Goal: Task Accomplishment & Management: Manage account settings

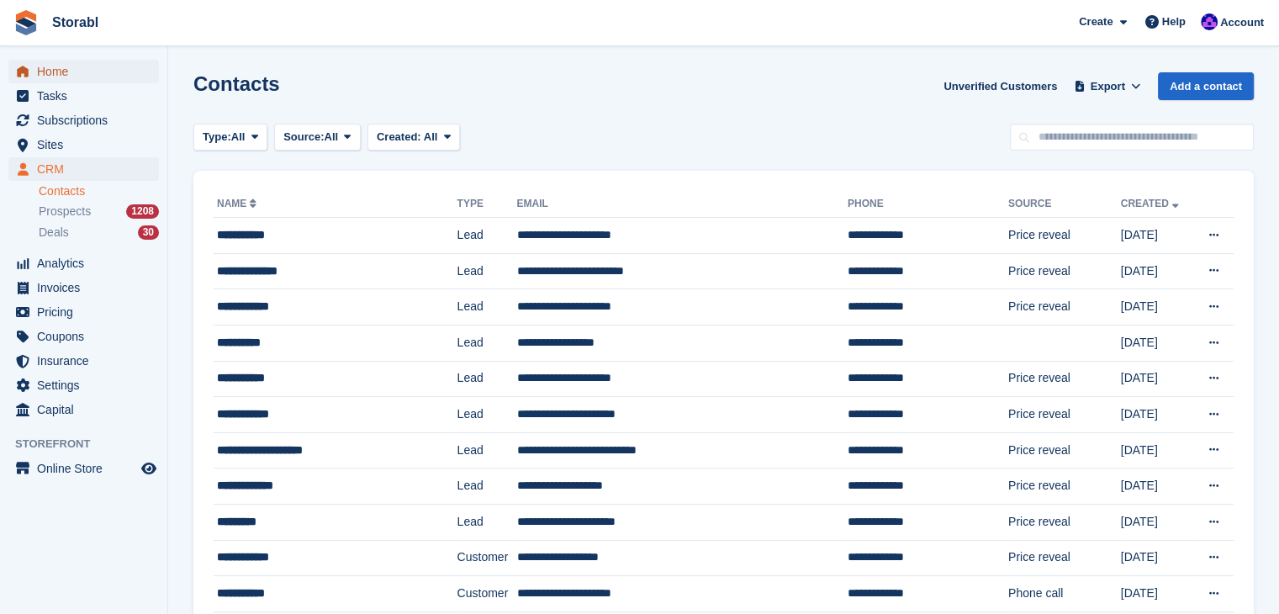
drag, startPoint x: 0, startPoint y: 0, endPoint x: 108, endPoint y: 72, distance: 129.6
click at [108, 72] on span "Home" at bounding box center [87, 72] width 101 height 24
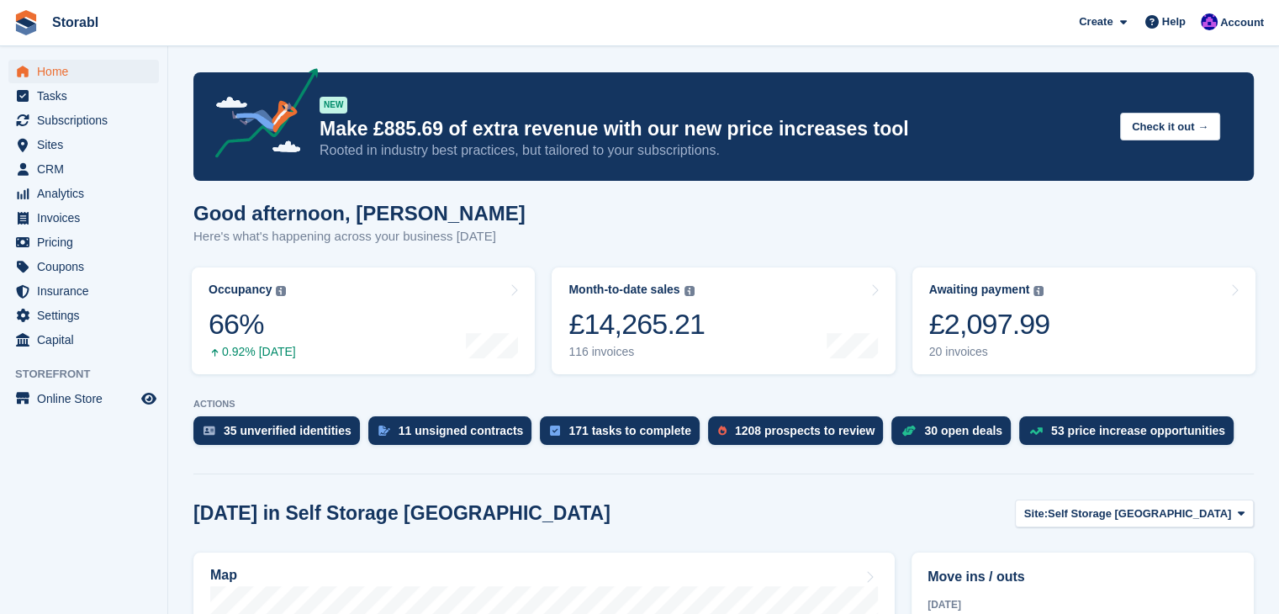
drag, startPoint x: 453, startPoint y: 55, endPoint x: 487, endPoint y: 85, distance: 45.2
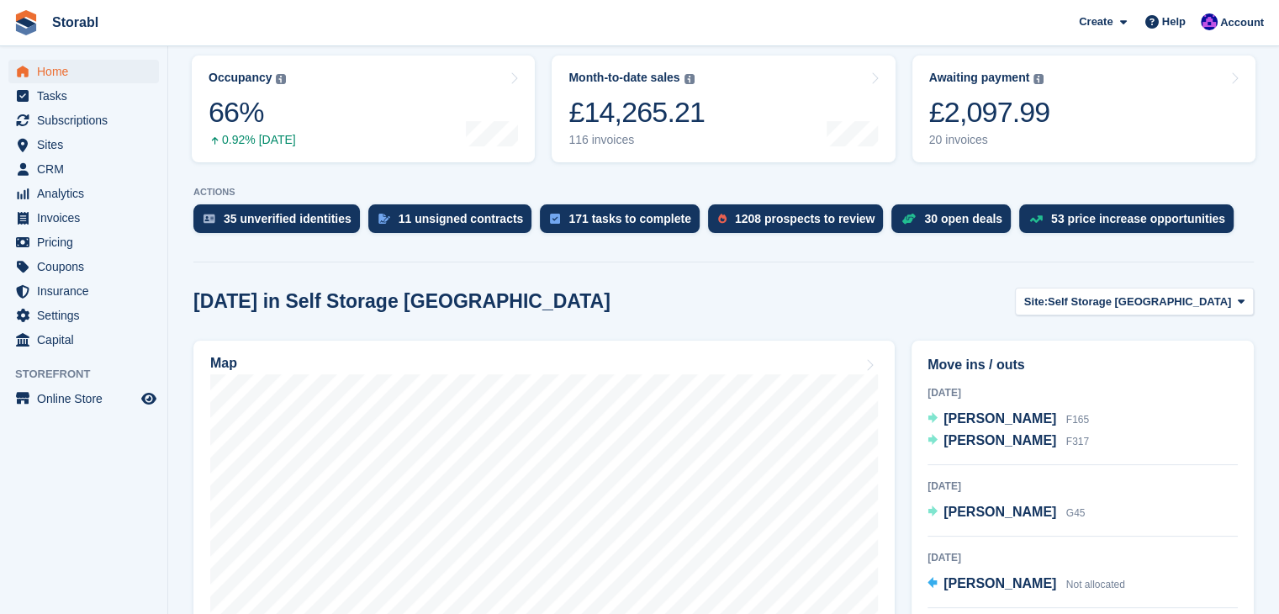
scroll to position [252, 0]
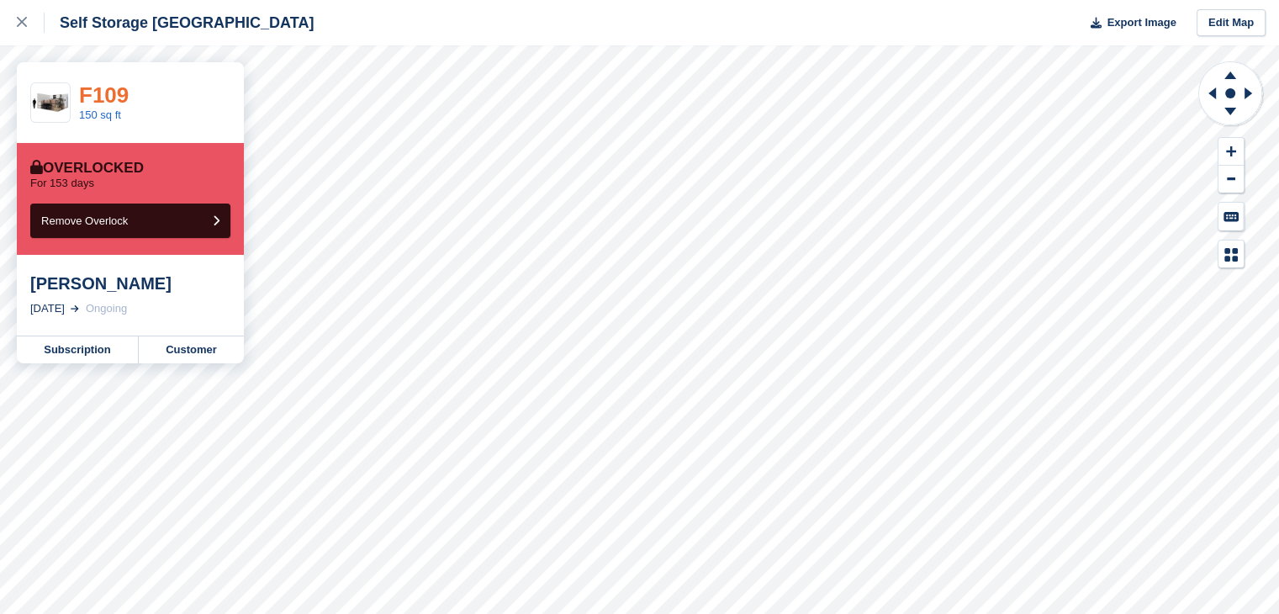
click at [106, 84] on link "F109" at bounding box center [104, 94] width 50 height 25
click at [107, 97] on link "F109" at bounding box center [104, 94] width 50 height 25
click at [3, 18] on link at bounding box center [22, 22] width 45 height 45
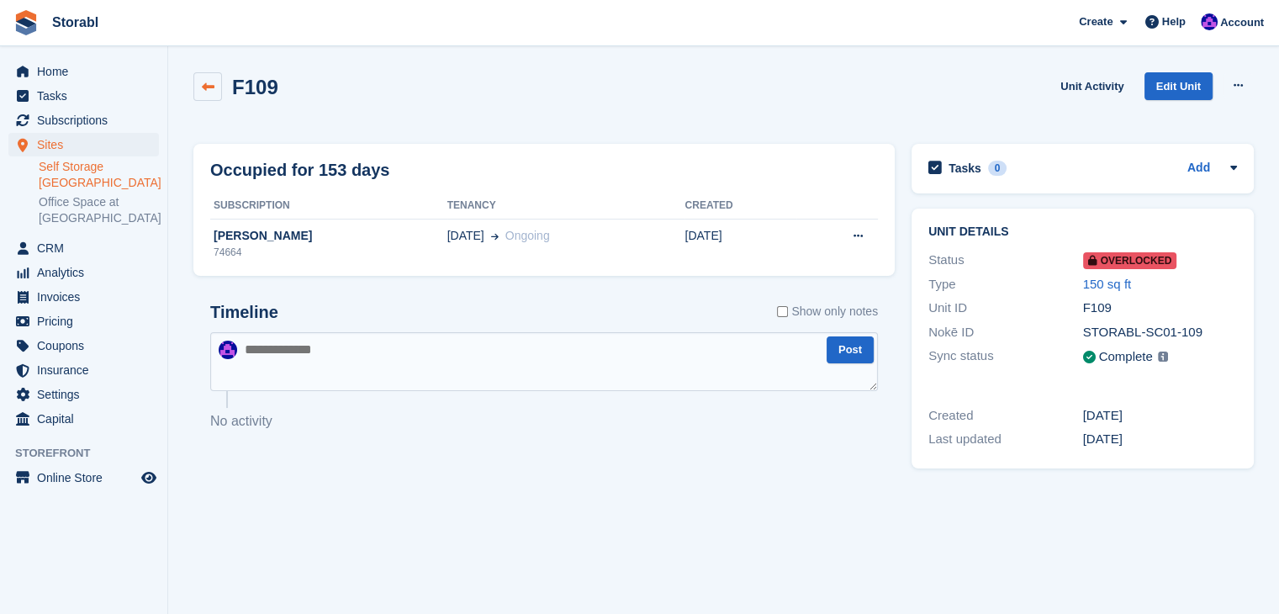
click at [212, 78] on link at bounding box center [207, 86] width 29 height 29
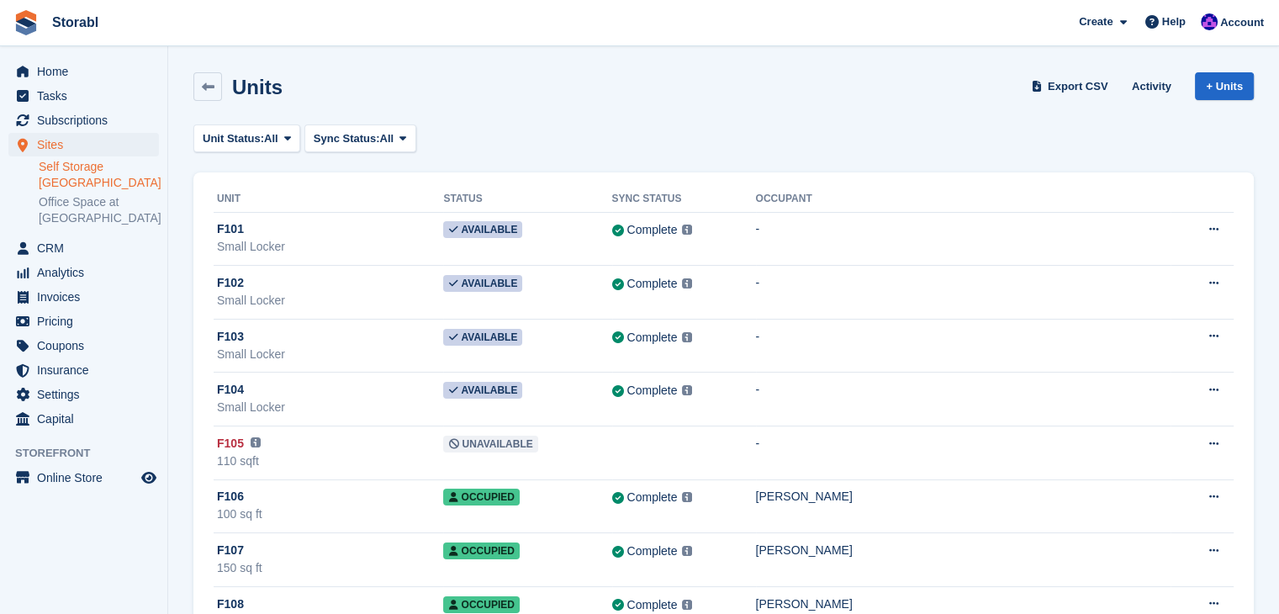
click at [205, 97] on link at bounding box center [207, 86] width 29 height 29
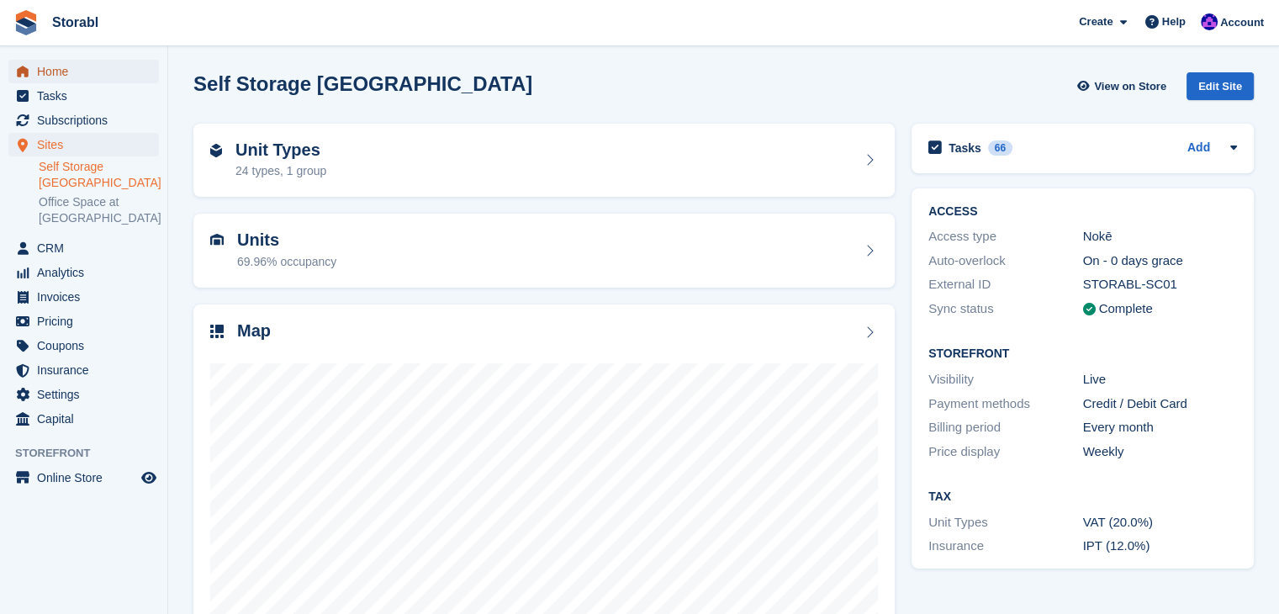
click at [103, 66] on span "Home" at bounding box center [87, 72] width 101 height 24
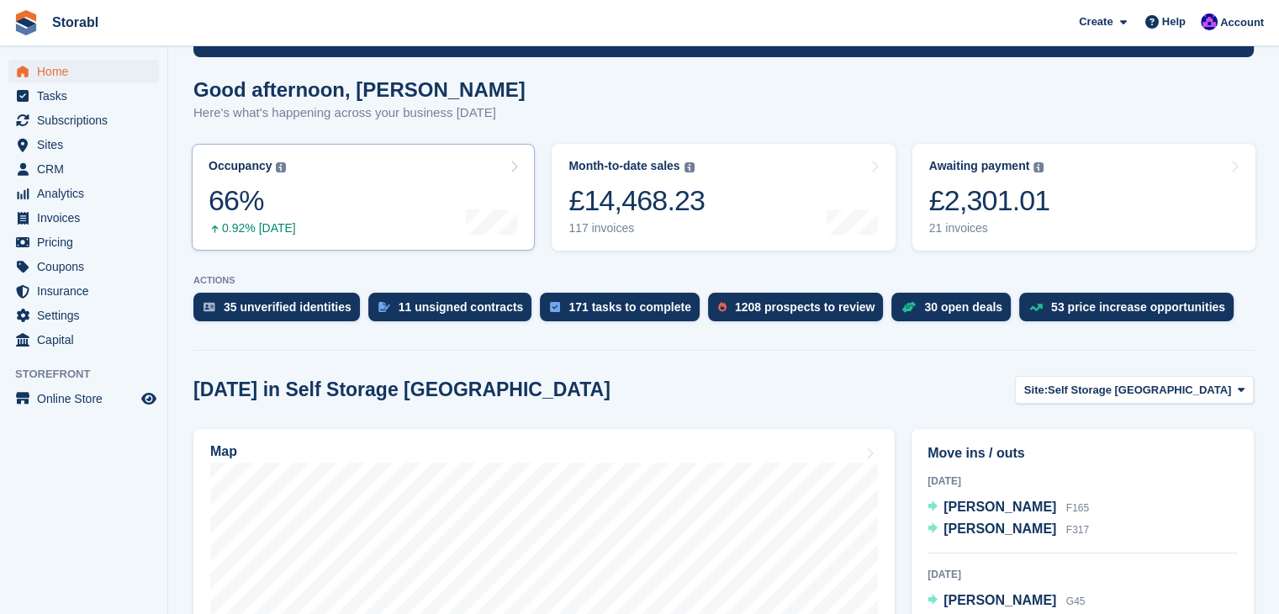
scroll to position [252, 0]
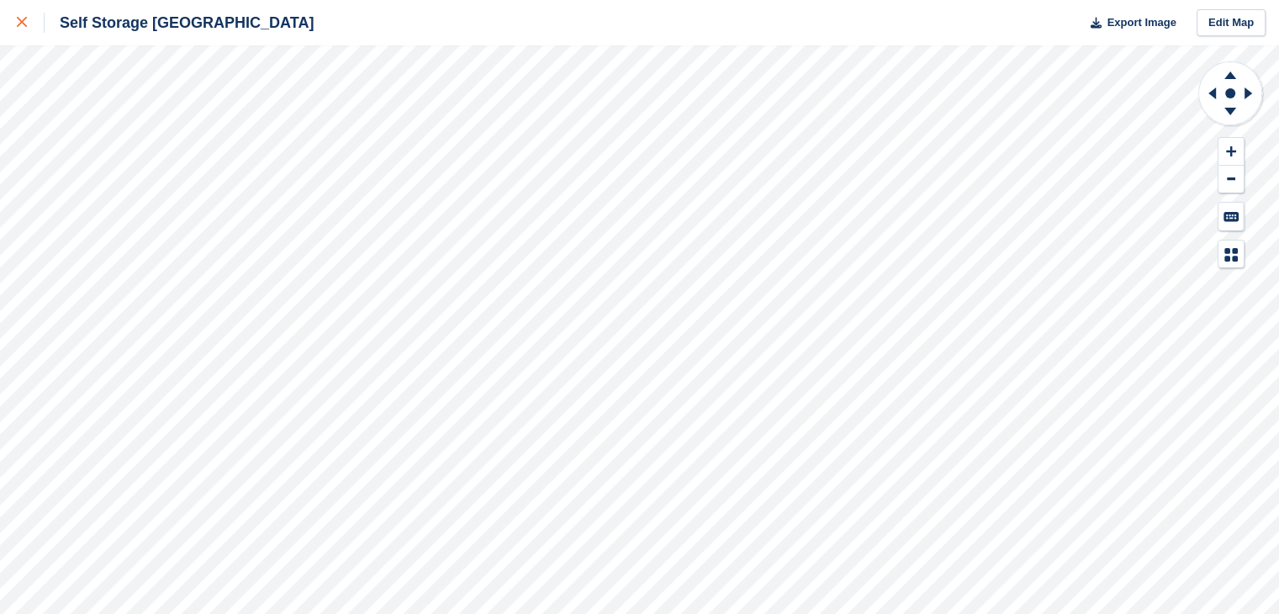
click at [10, 26] on link at bounding box center [22, 22] width 45 height 45
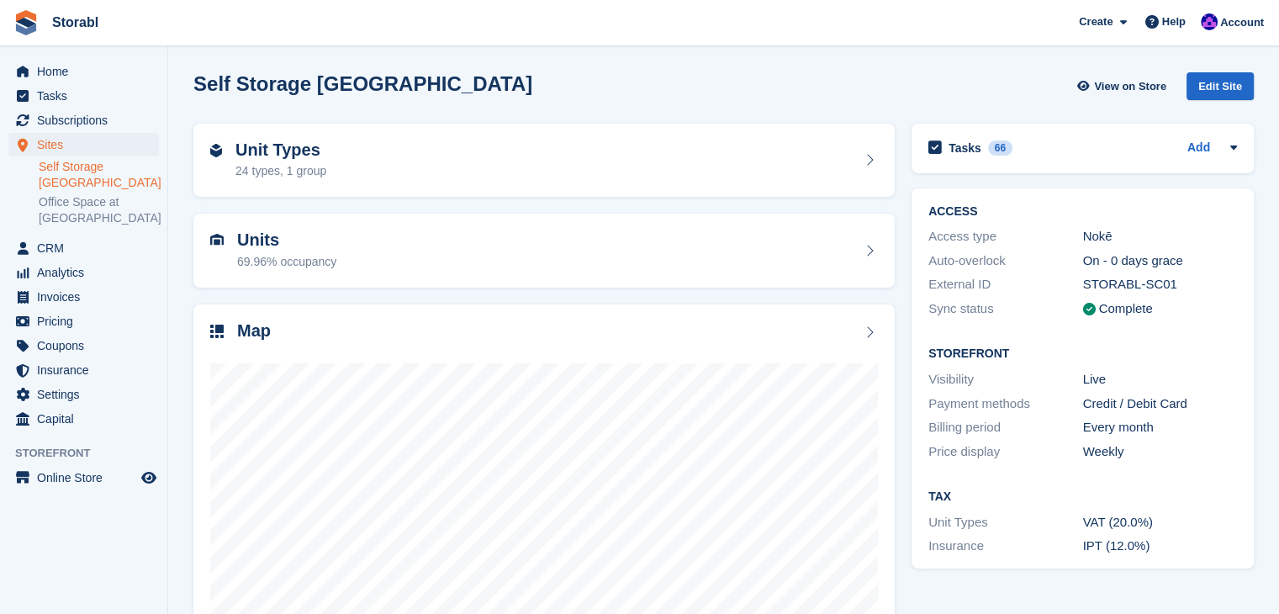
click at [181, 553] on section "Self Storage [GEOGRAPHIC_DATA] View on Store Edit Site Unit Types 24 types, 1 g…" at bounding box center [723, 359] width 1110 height 718
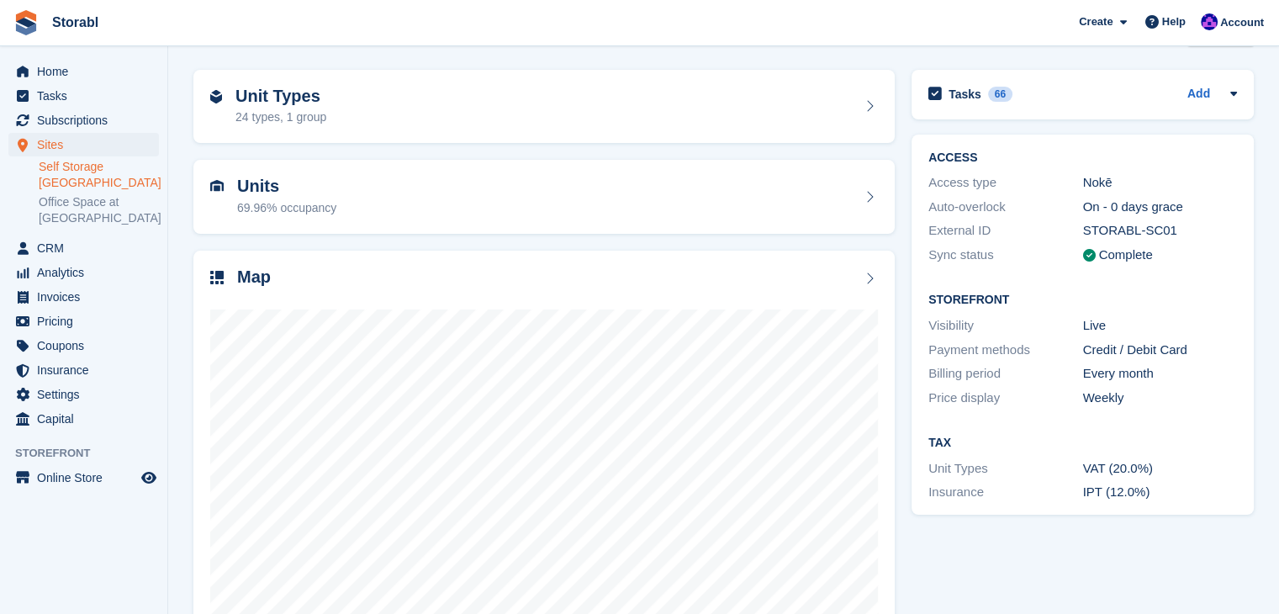
scroll to position [84, 0]
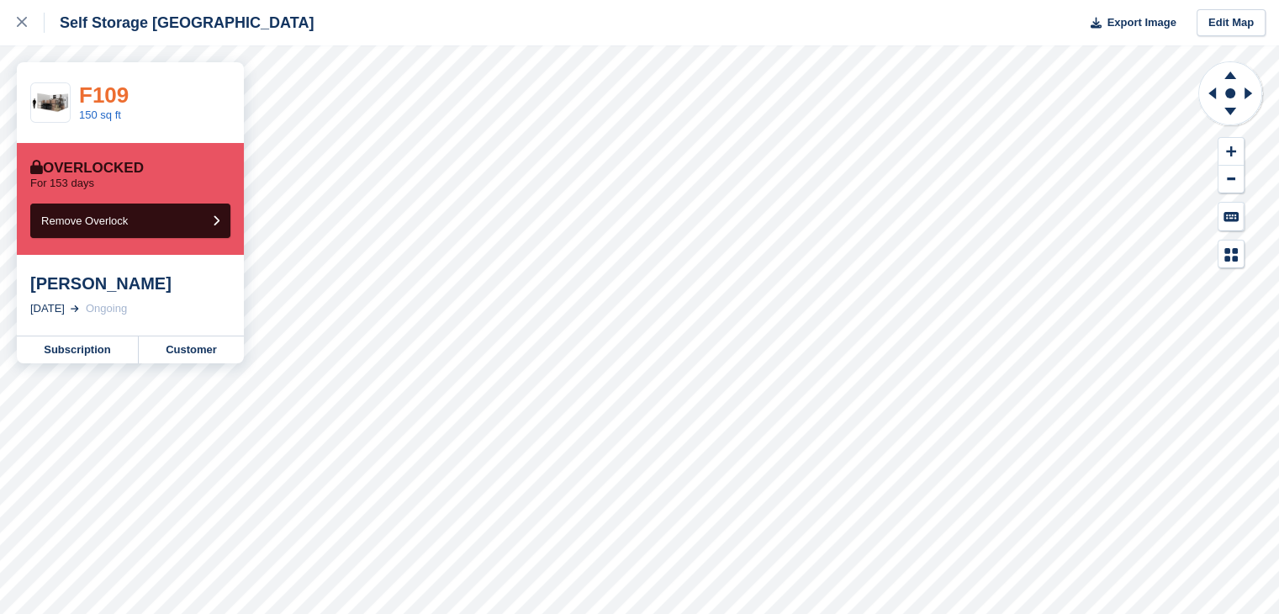
click at [105, 92] on link "F109" at bounding box center [104, 94] width 50 height 25
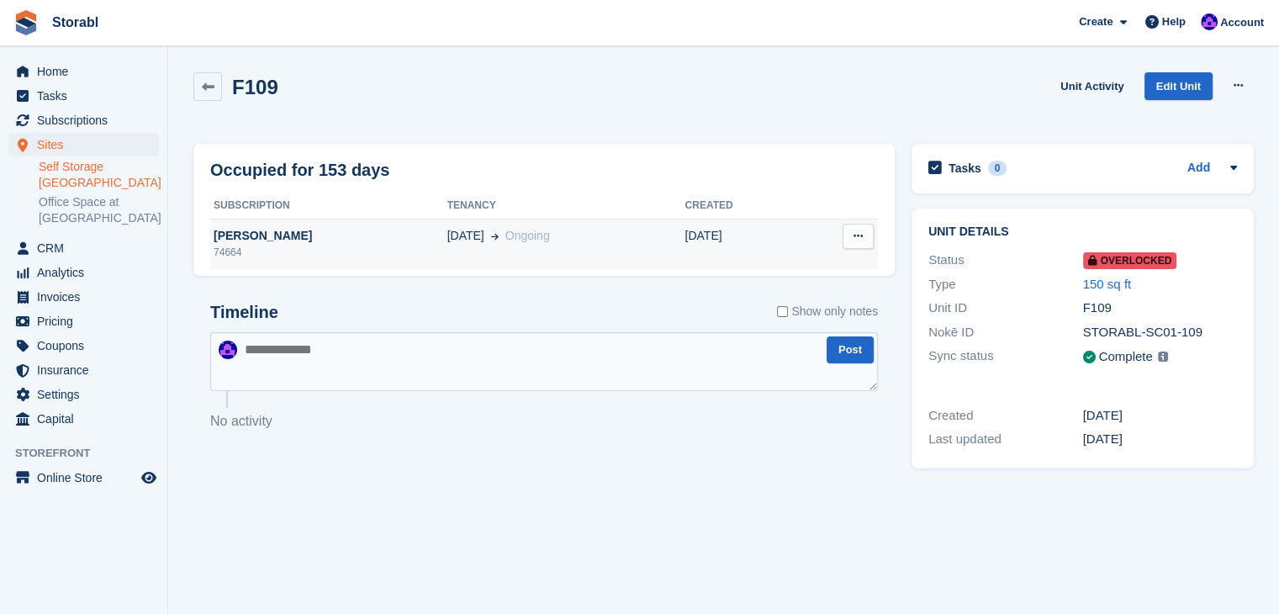
click at [277, 237] on div "[PERSON_NAME]" at bounding box center [328, 236] width 237 height 18
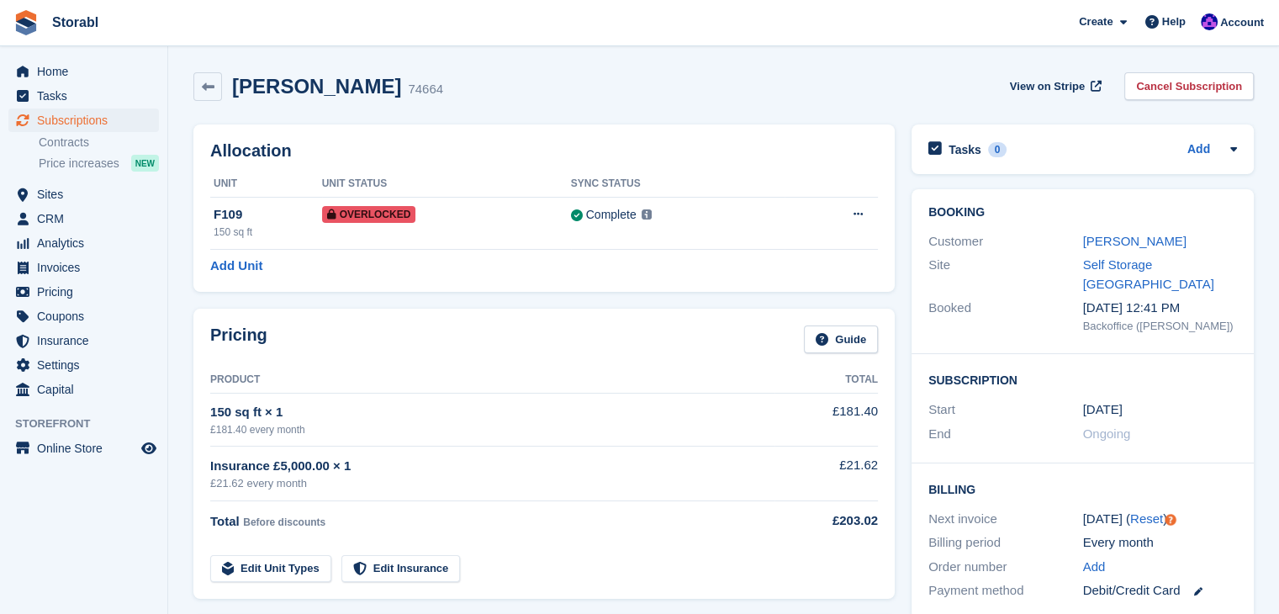
click at [750, 577] on td "Edit Unit Types Edit Insurance" at bounding box center [492, 565] width 564 height 34
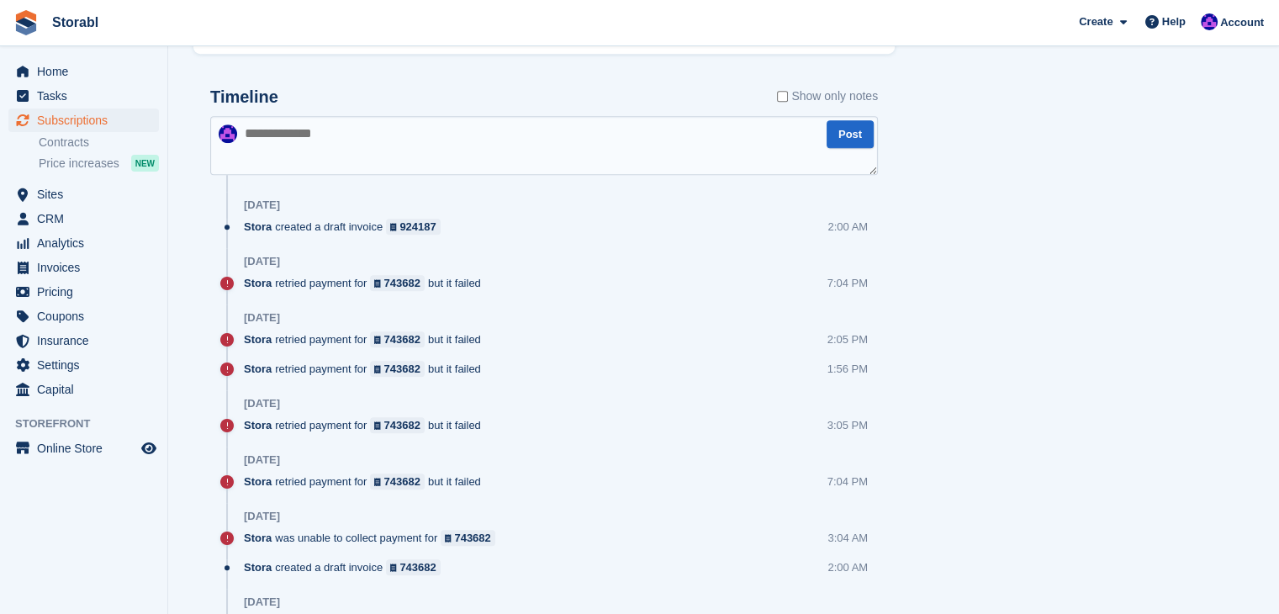
scroll to position [1009, 0]
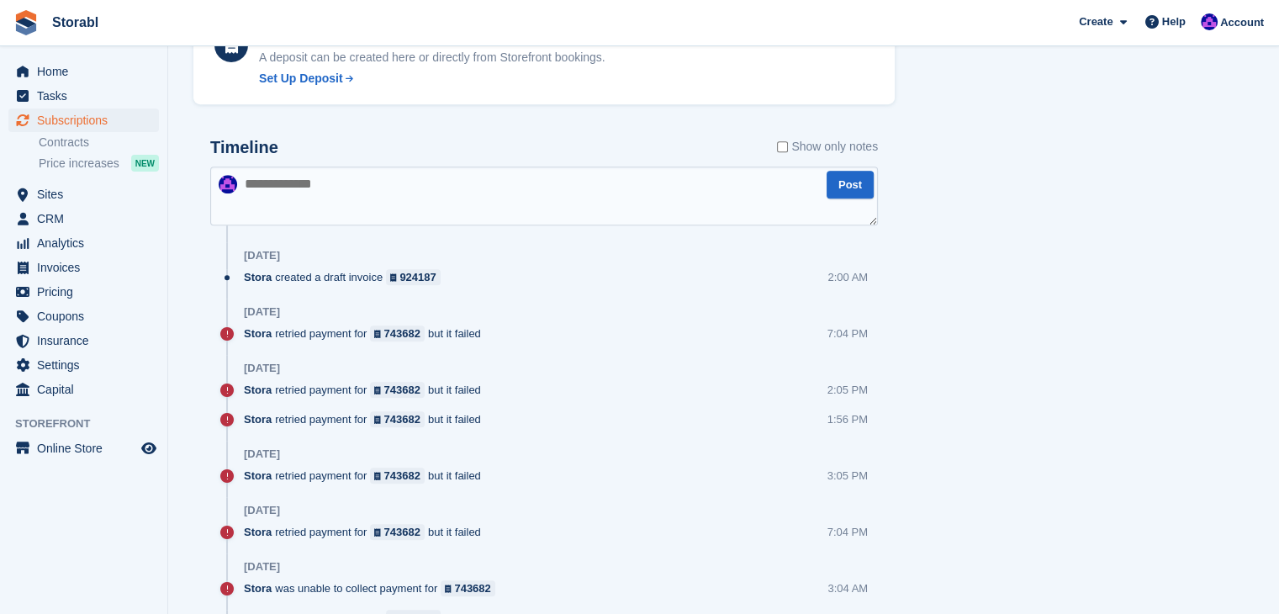
click at [436, 205] on textarea at bounding box center [543, 195] width 667 height 59
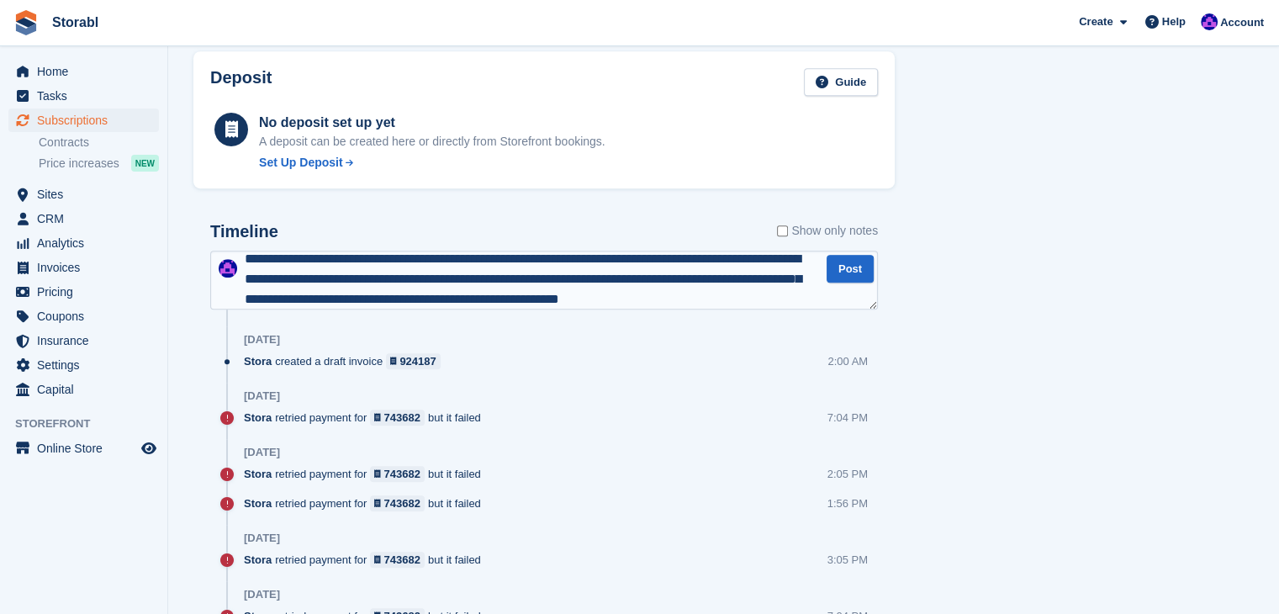
scroll to position [29, 0]
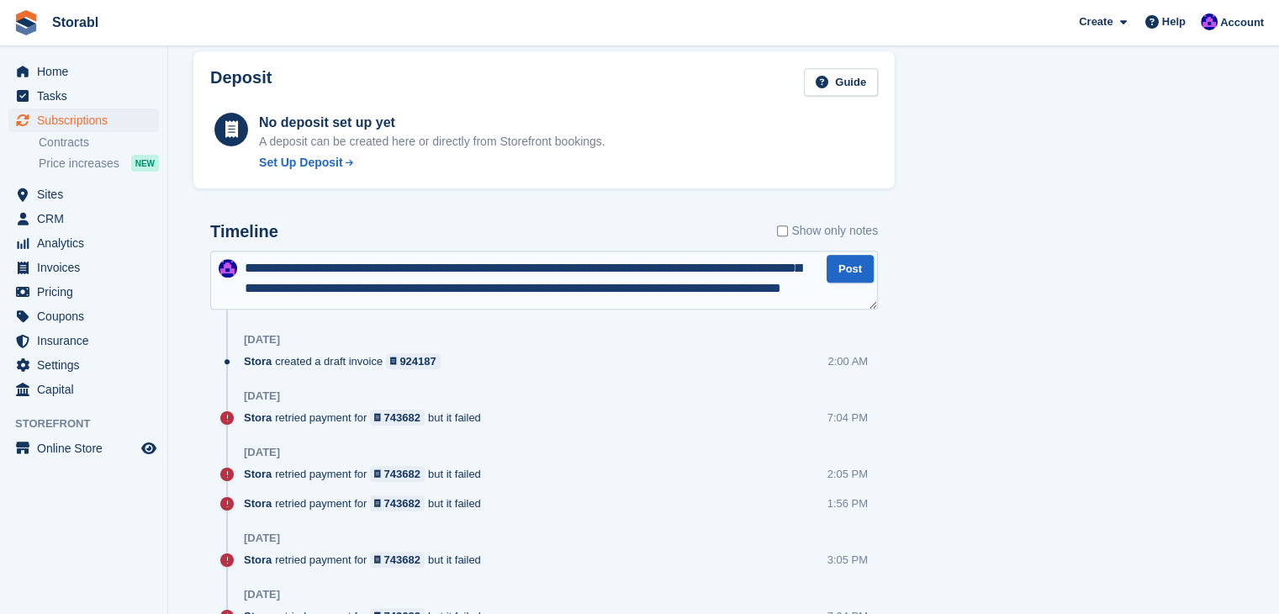
type textarea "**********"
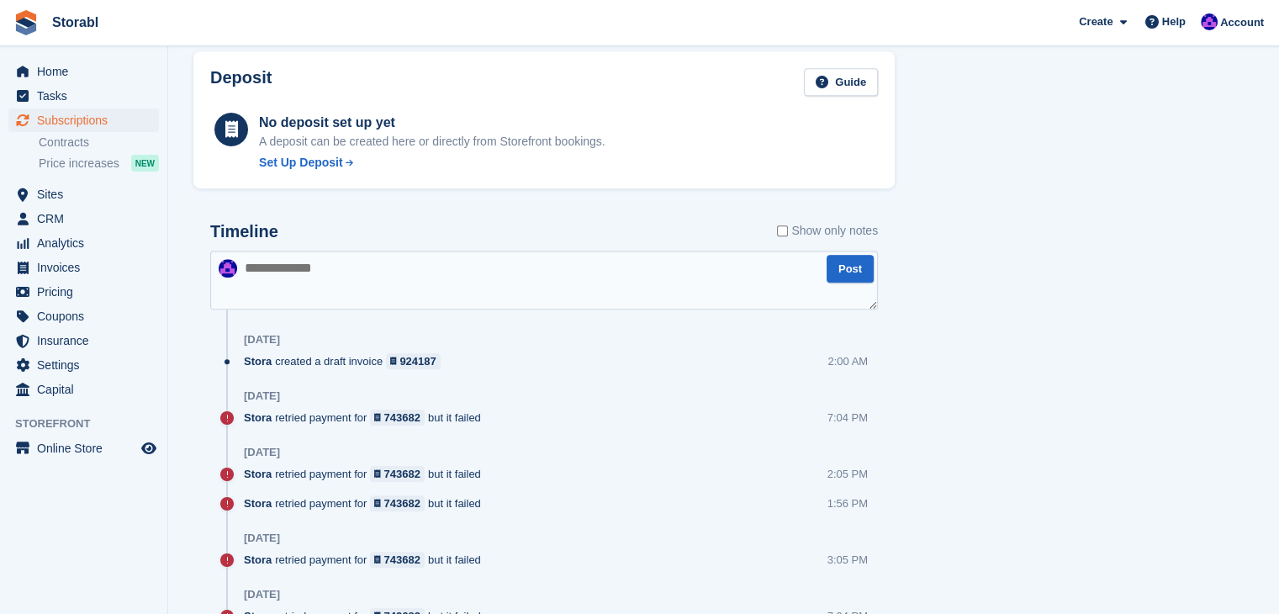
scroll to position [0, 0]
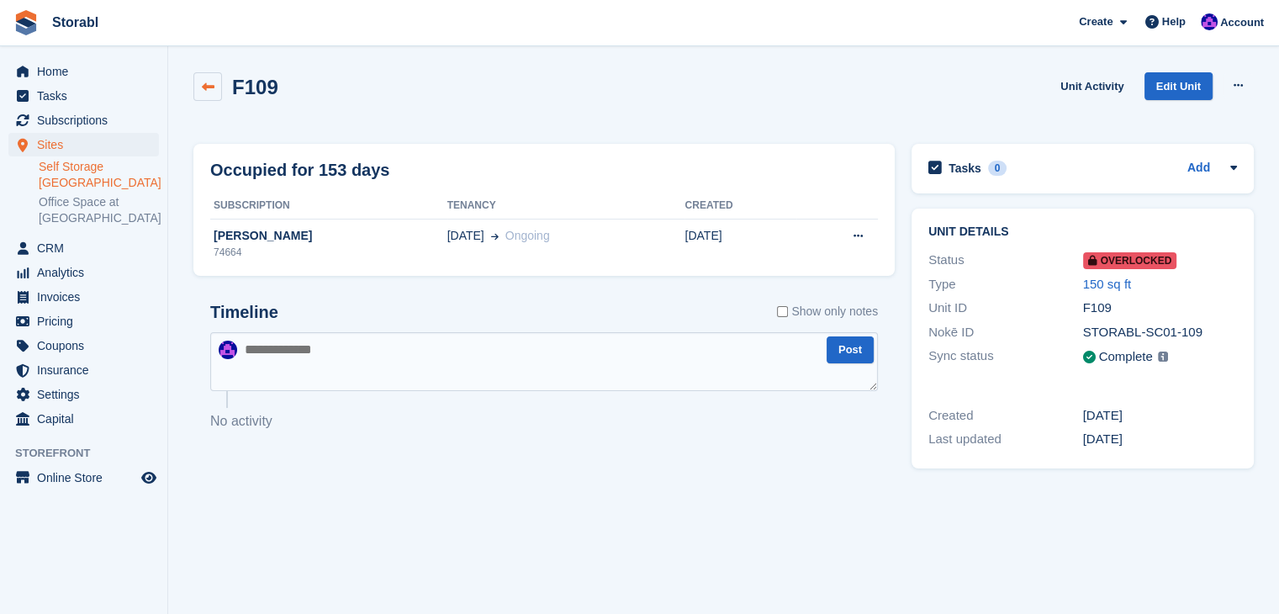
click at [194, 95] on link at bounding box center [207, 86] width 29 height 29
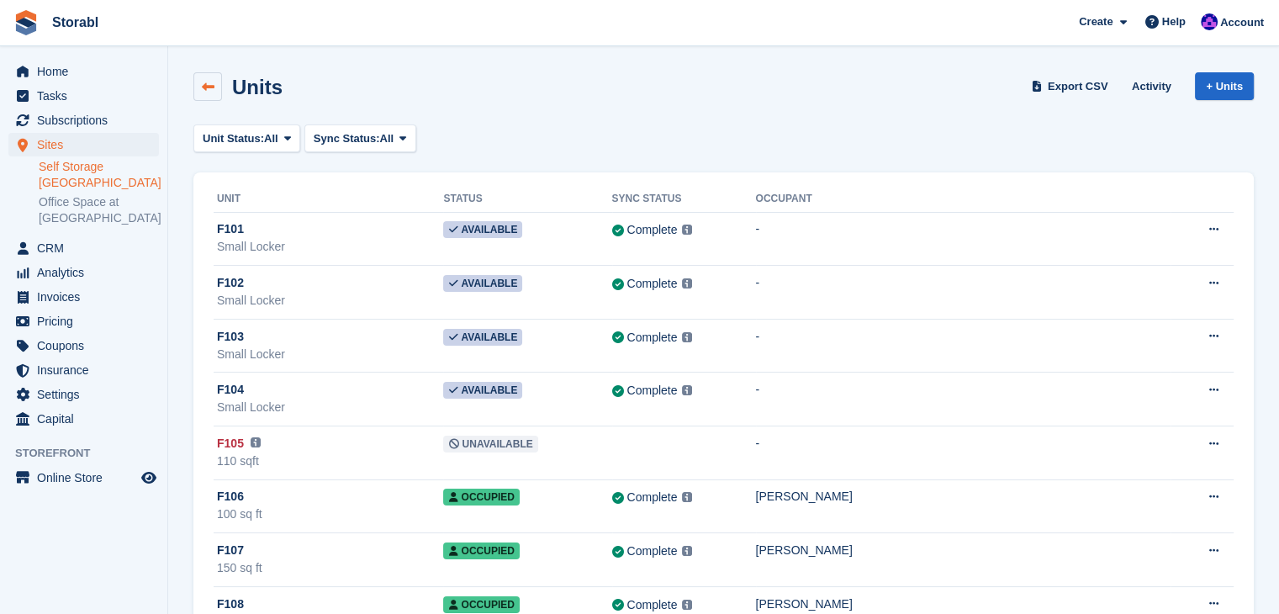
click at [198, 82] on link at bounding box center [207, 86] width 29 height 29
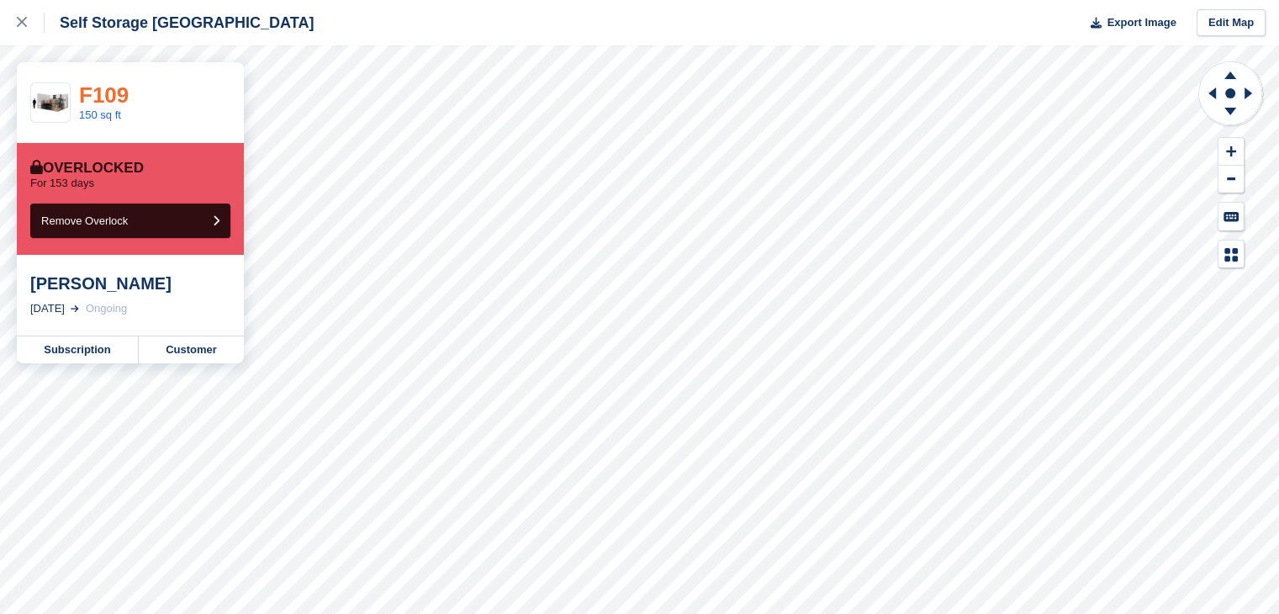
click at [95, 98] on link "F109" at bounding box center [104, 94] width 50 height 25
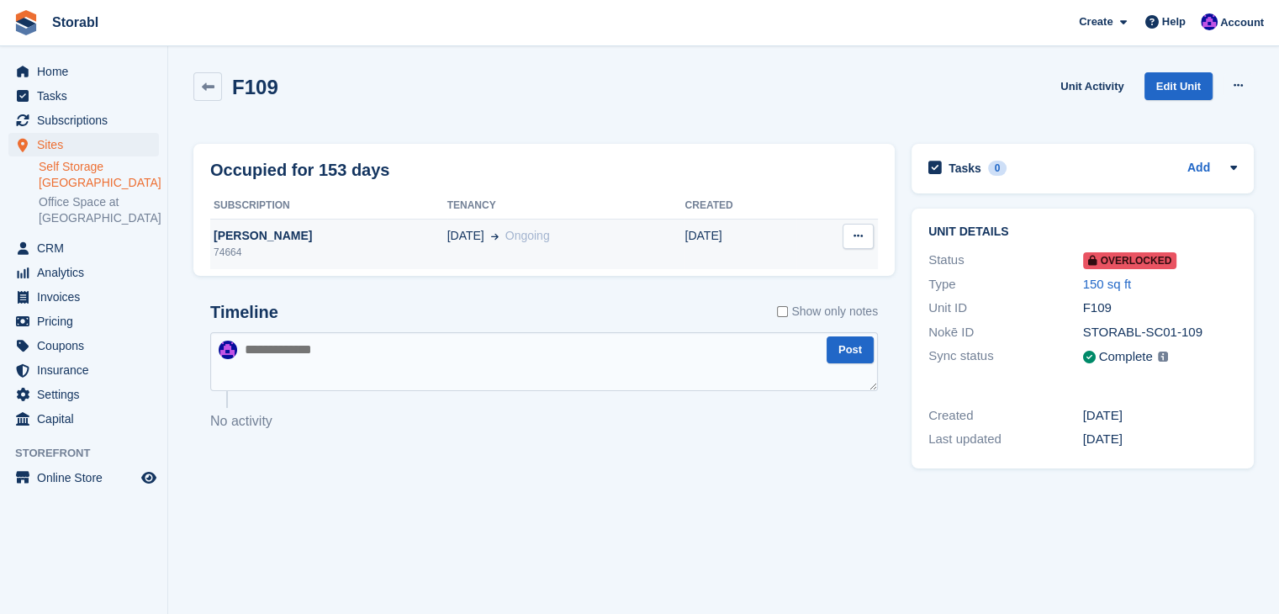
click at [245, 231] on div "[PERSON_NAME]" at bounding box center [328, 236] width 237 height 18
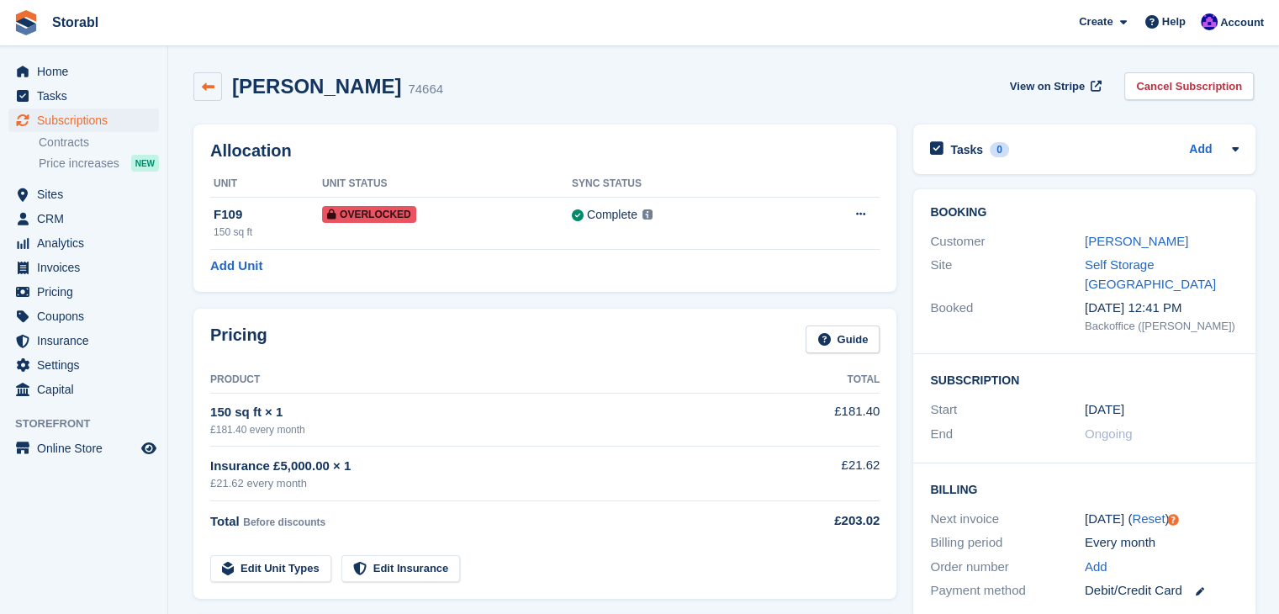
click at [205, 93] on link at bounding box center [207, 86] width 29 height 29
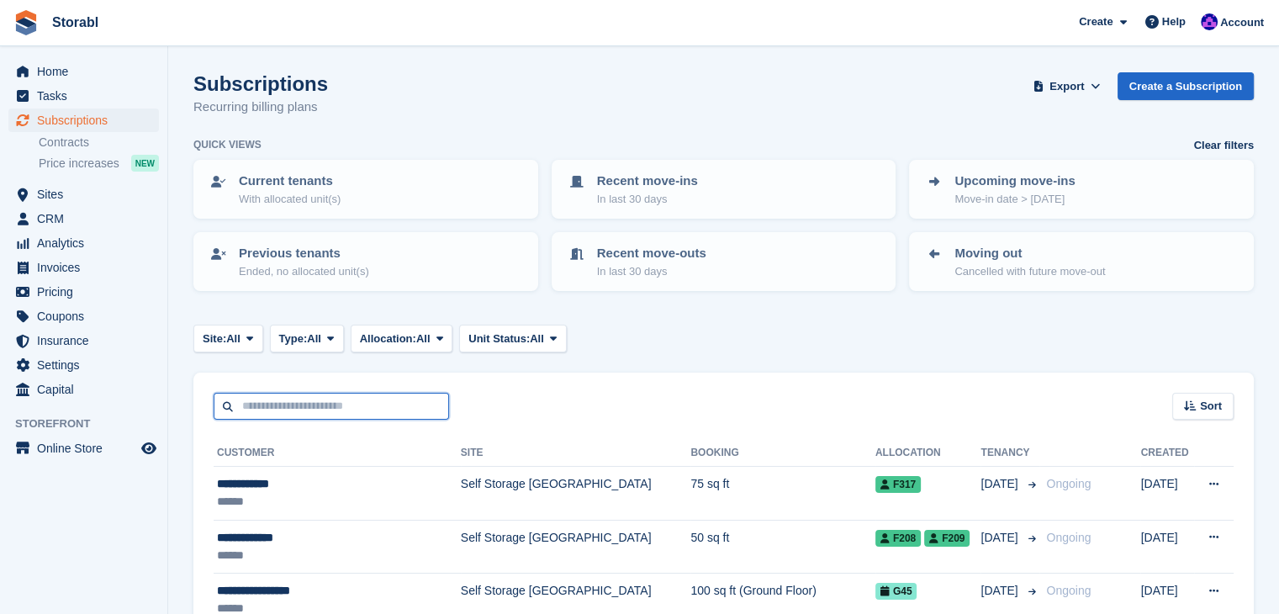
click at [380, 404] on input "text" at bounding box center [331, 407] width 235 height 28
type input "*****"
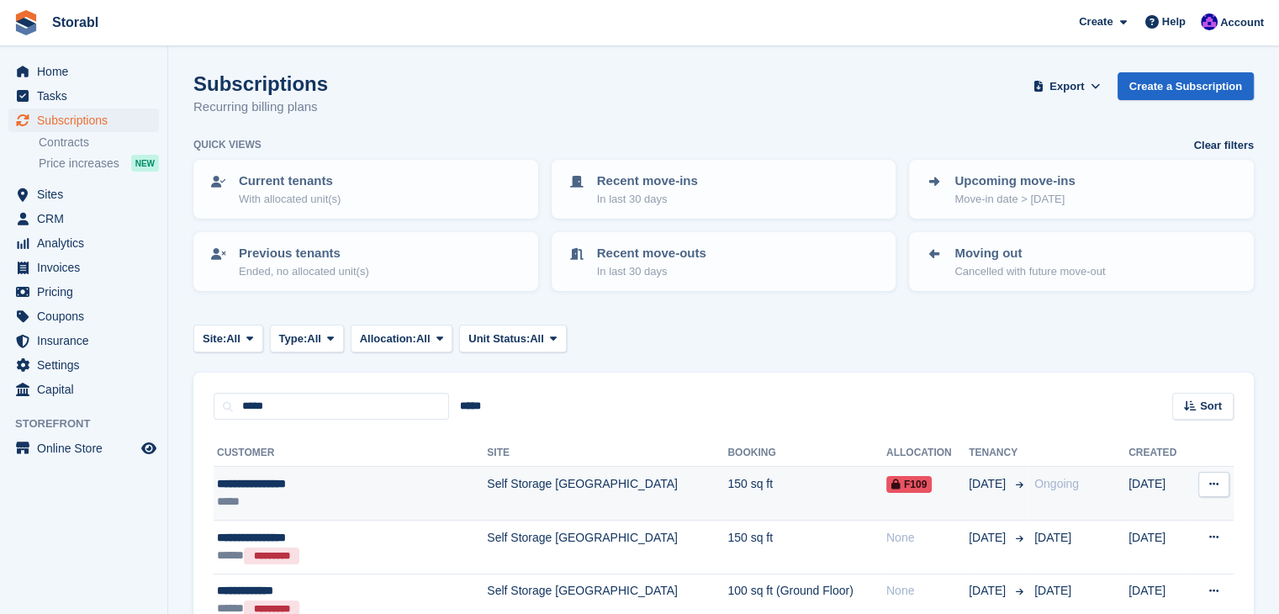
click at [258, 478] on div "**********" at bounding box center [324, 484] width 214 height 18
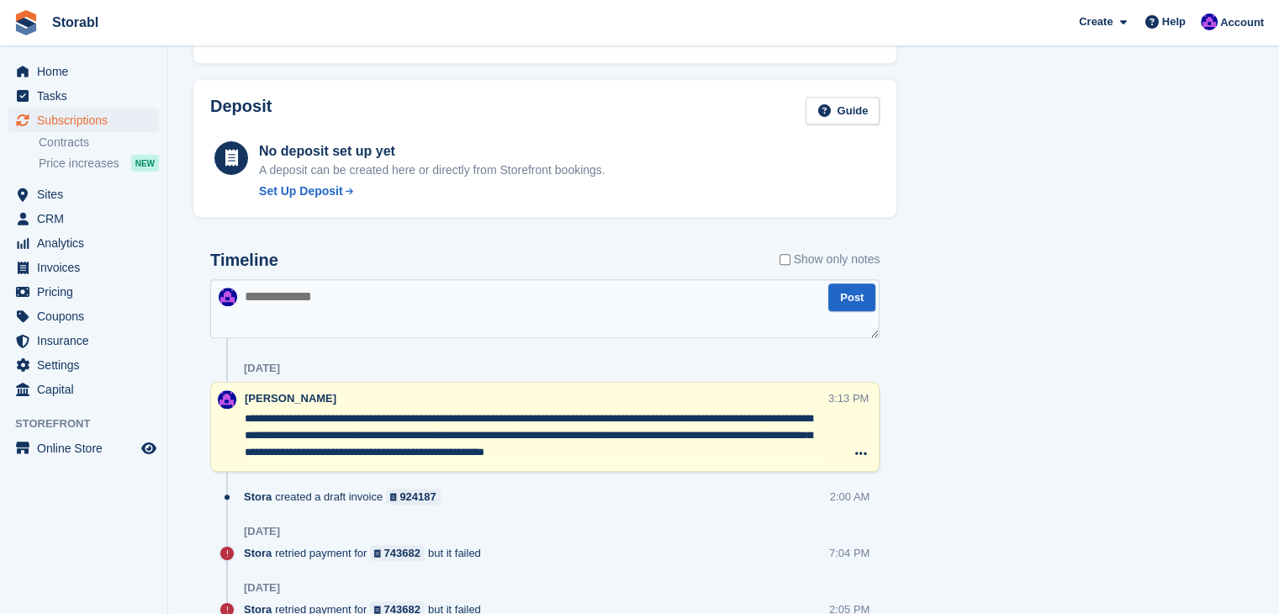
scroll to position [1009, 0]
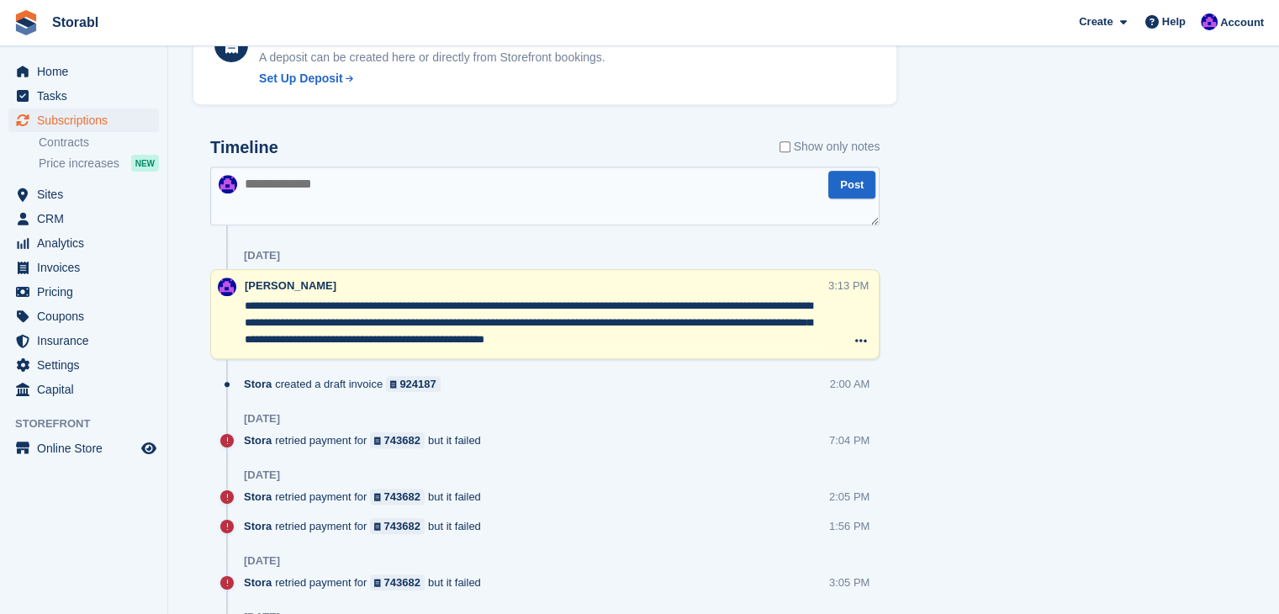
click at [324, 188] on textarea at bounding box center [544, 195] width 669 height 59
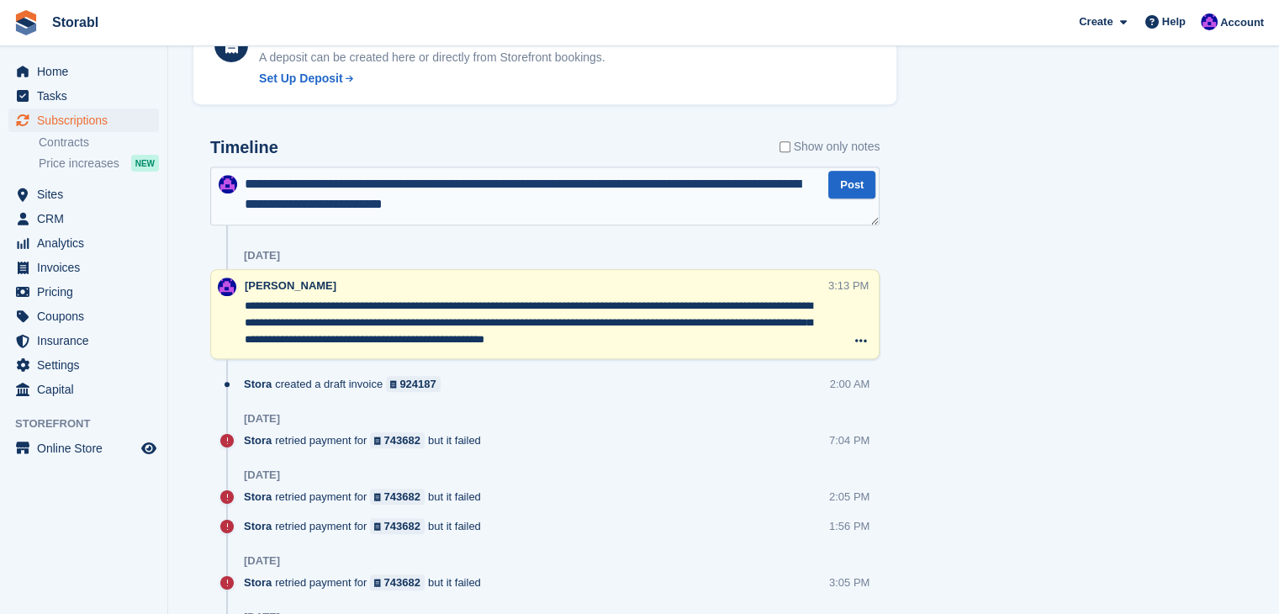
type textarea "**********"
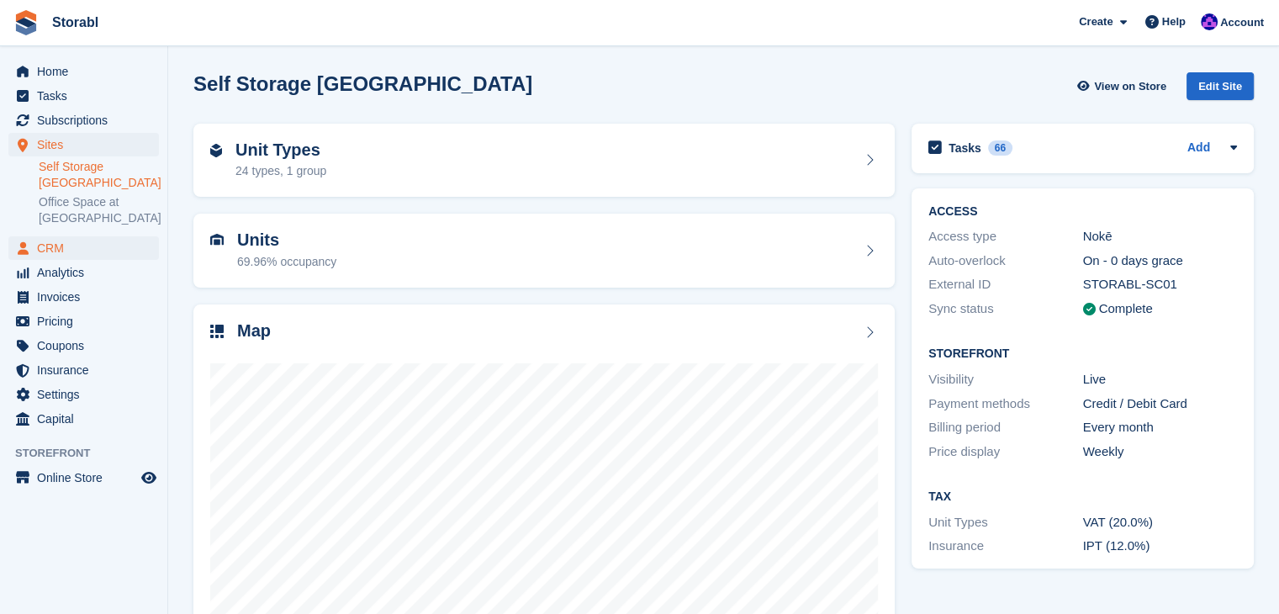
drag, startPoint x: 71, startPoint y: 235, endPoint x: 70, endPoint y: 243, distance: 8.4
click at [71, 235] on div "Sites Sites Sites Self Storage Scunthorpe Office Space at Scunthorpe Self Stora…" at bounding box center [83, 184] width 167 height 103
click at [70, 243] on span "CRM" at bounding box center [87, 248] width 101 height 24
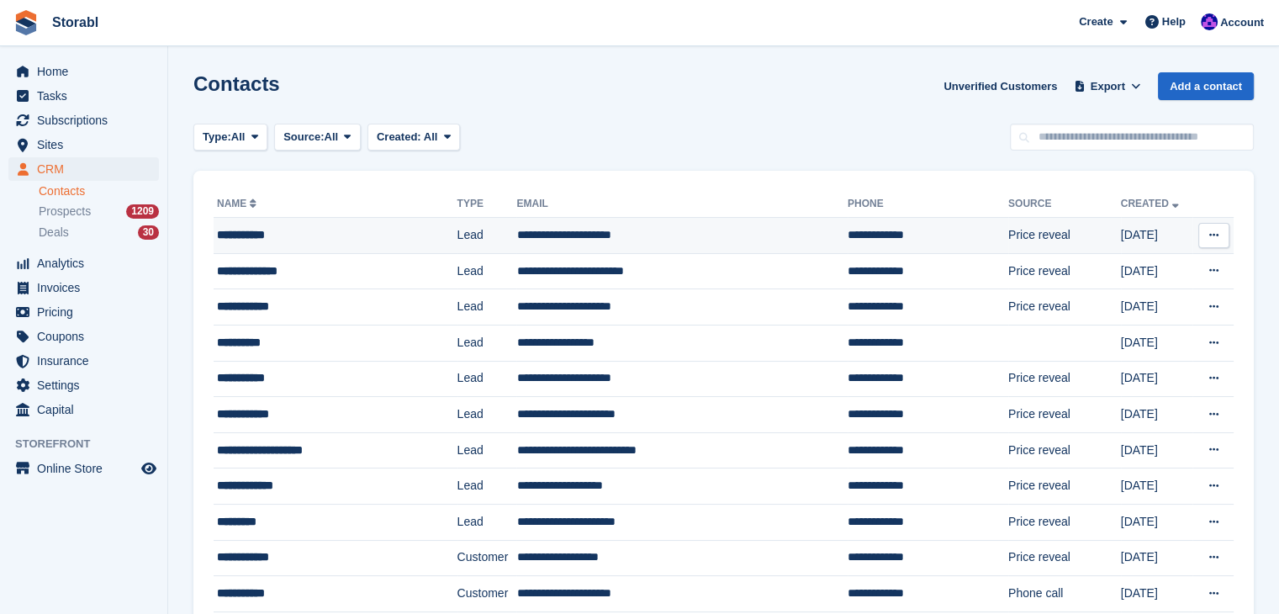
click at [265, 243] on div "**********" at bounding box center [319, 235] width 205 height 18
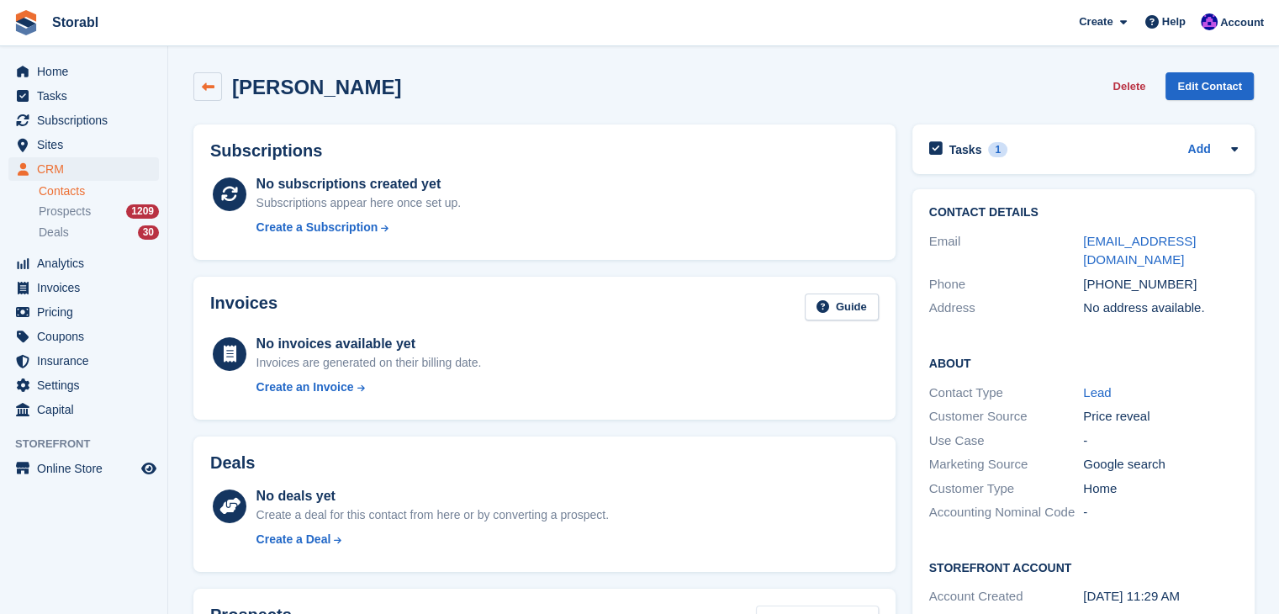
click at [194, 82] on link at bounding box center [207, 86] width 29 height 29
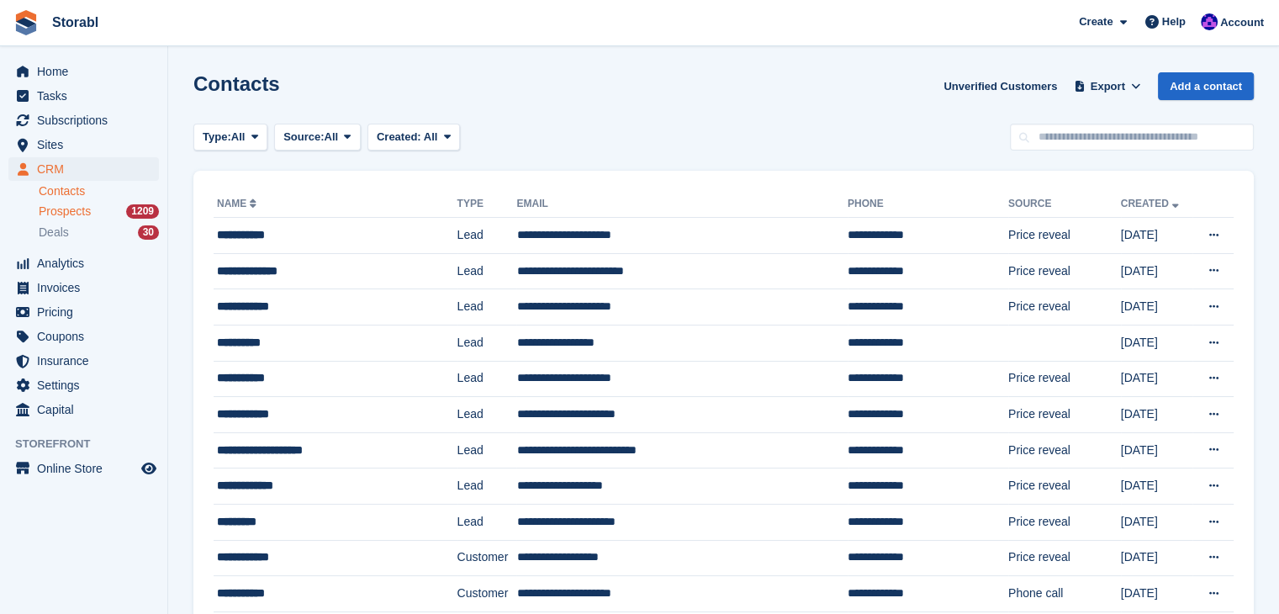
click at [77, 206] on span "Prospects" at bounding box center [65, 211] width 52 height 16
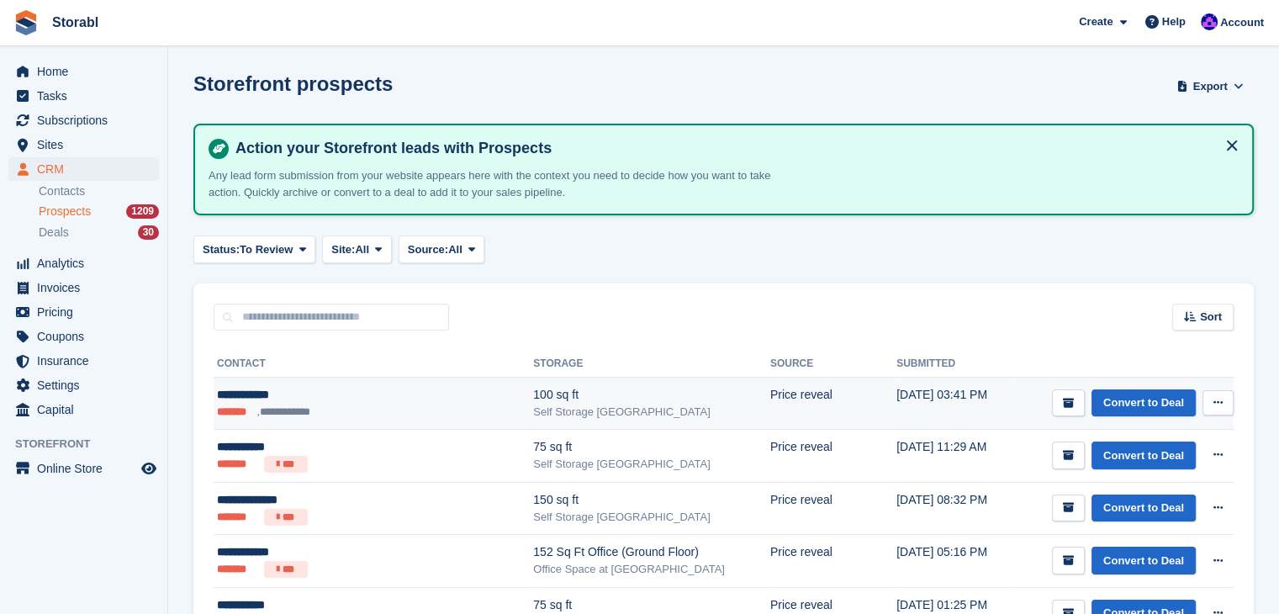
click at [272, 391] on div "**********" at bounding box center [344, 395] width 255 height 18
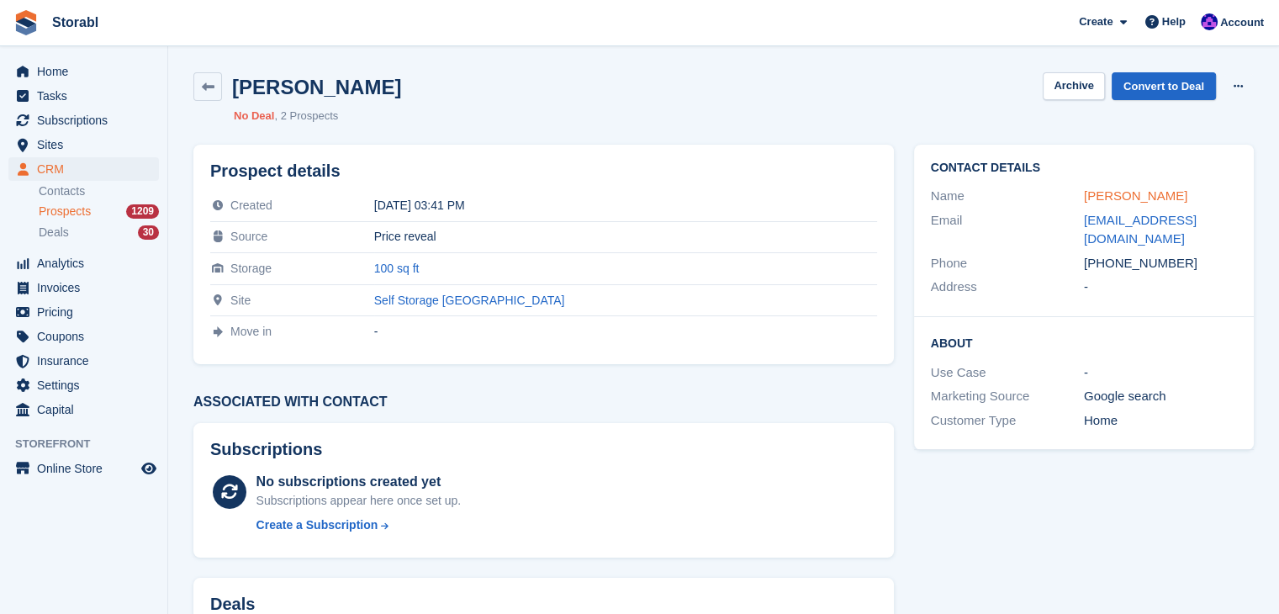
click at [1131, 199] on link "[PERSON_NAME]" at bounding box center [1134, 195] width 103 height 14
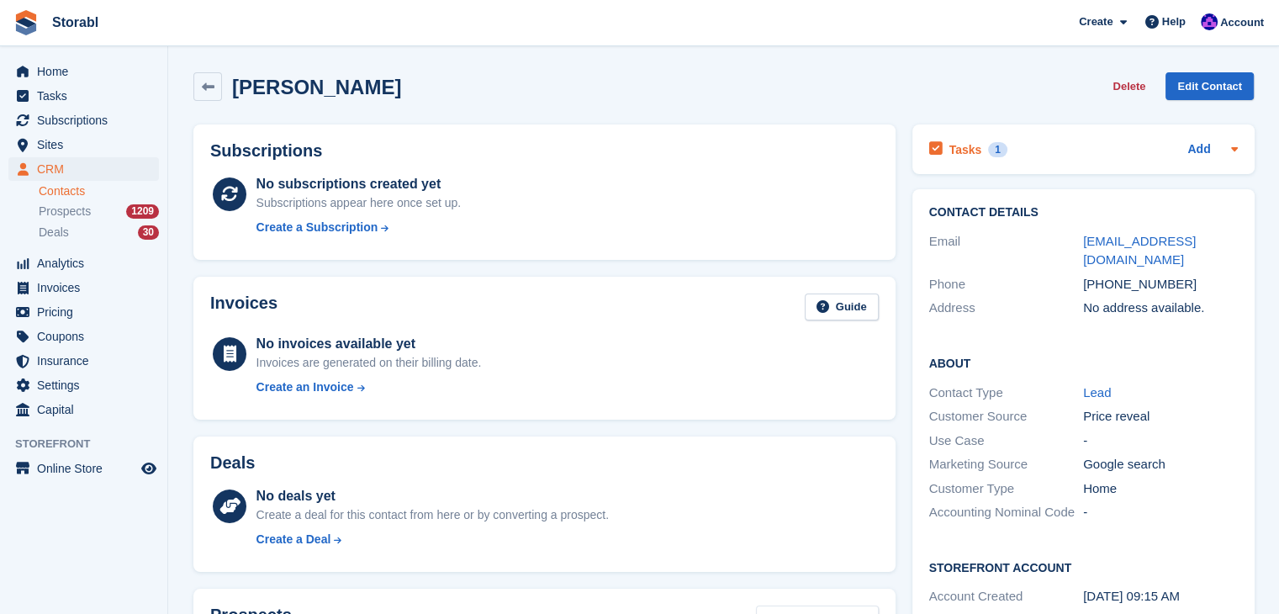
click at [1232, 154] on icon at bounding box center [1233, 148] width 13 height 13
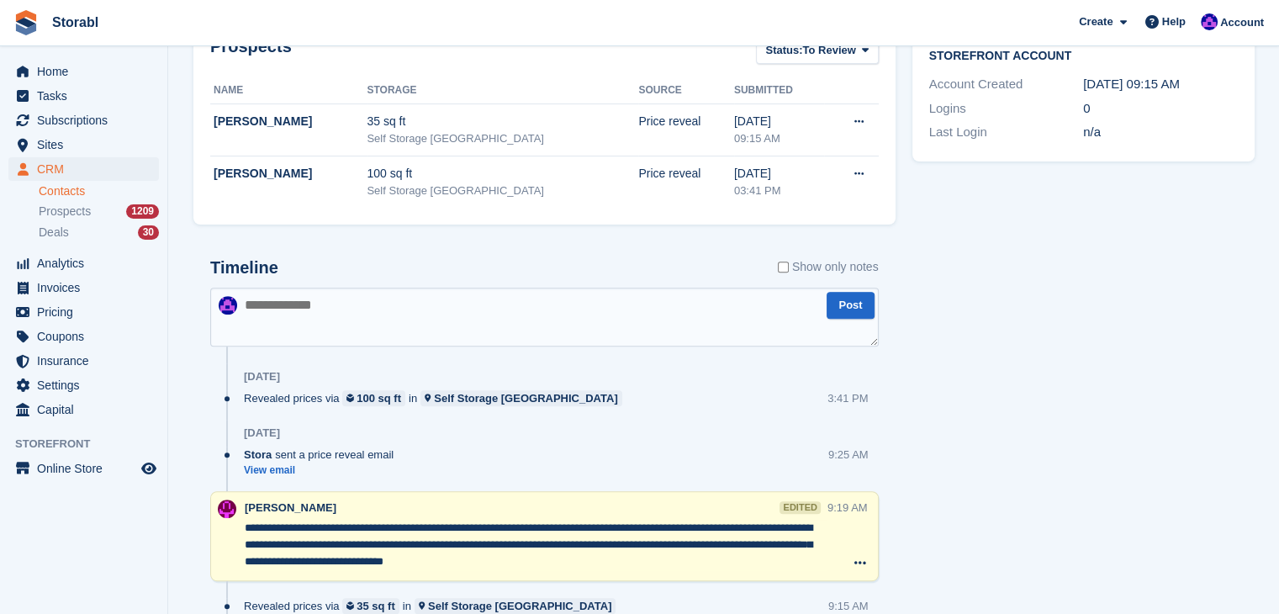
scroll to position [671, 0]
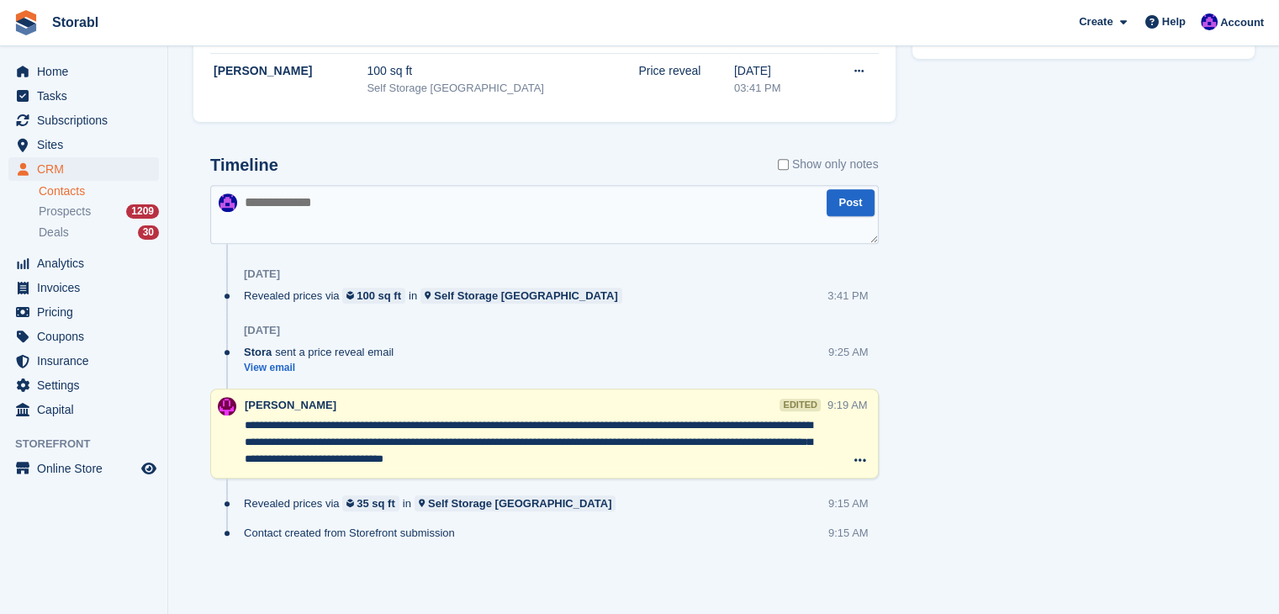
drag, startPoint x: 486, startPoint y: 596, endPoint x: 494, endPoint y: 593, distance: 9.1
click at [486, 596] on div "Subscriptions No subscriptions created yet Subscriptions appear here once set u…" at bounding box center [544, 22] width 719 height 1154
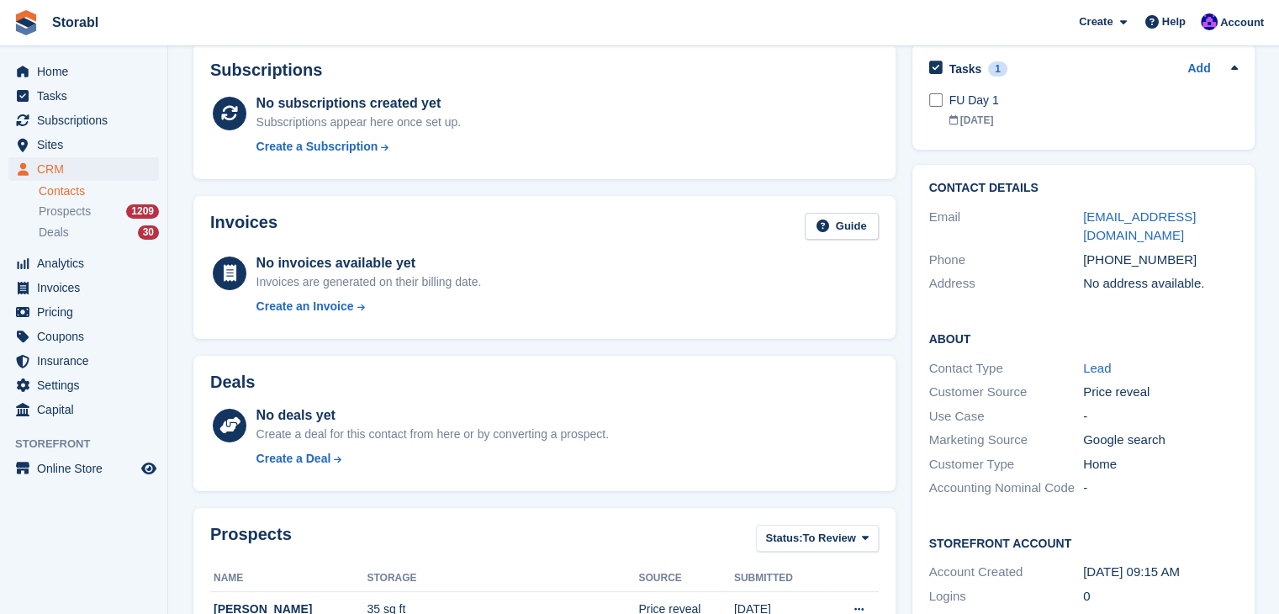
scroll to position [0, 0]
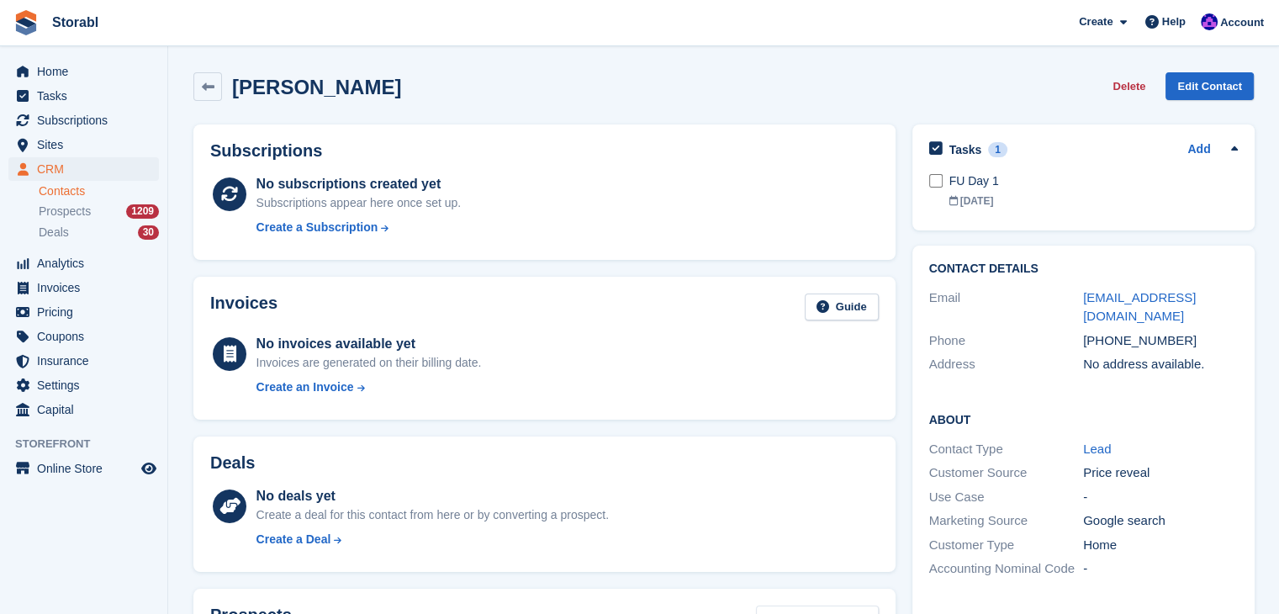
drag, startPoint x: 681, startPoint y: 570, endPoint x: 693, endPoint y: 562, distance: 14.5
click at [681, 570] on div "Deals No deals yet Create a deal for this contact from here or by converting a …" at bounding box center [544, 503] width 702 height 135
drag, startPoint x: 1174, startPoint y: 319, endPoint x: 1106, endPoint y: 317, distance: 68.1
click at [1106, 331] on div "+447912174530" at bounding box center [1160, 340] width 155 height 19
copy div "7912174530"
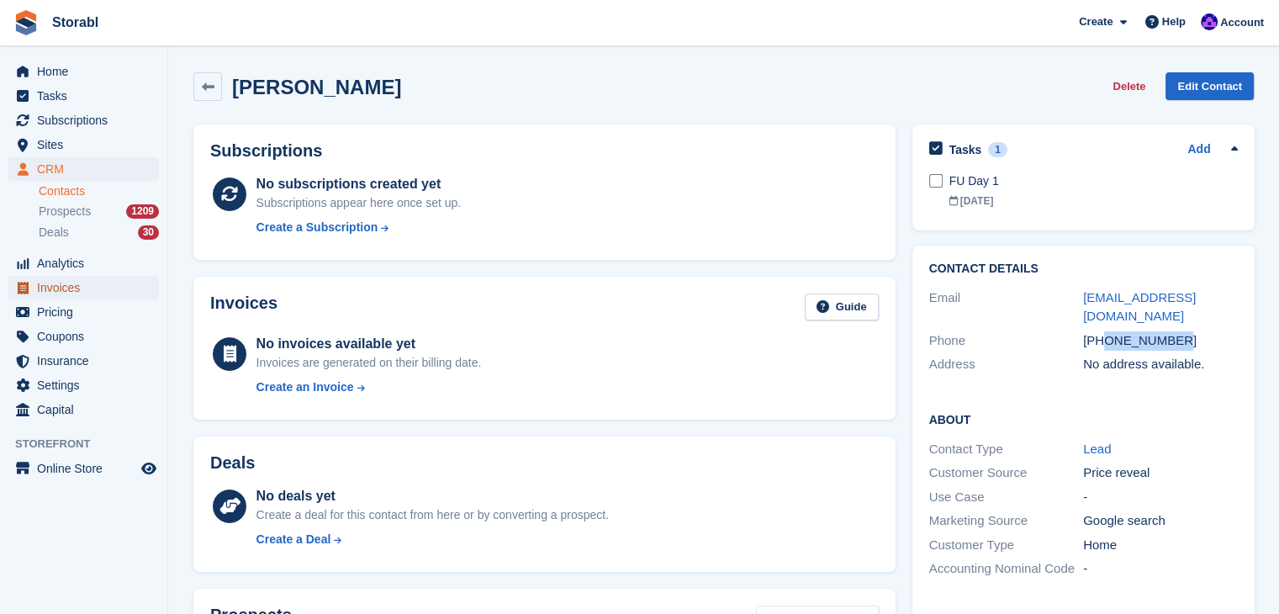
click at [66, 298] on span "Invoices" at bounding box center [87, 288] width 101 height 24
click at [64, 309] on span "Pricing" at bounding box center [87, 312] width 101 height 24
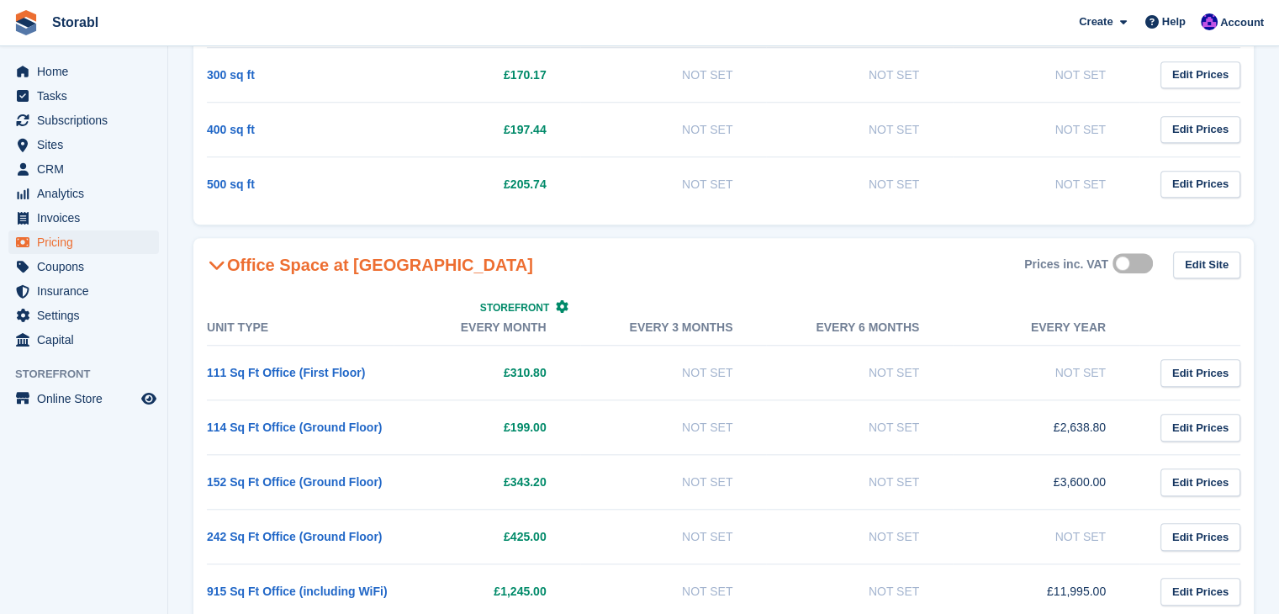
scroll to position [1467, 0]
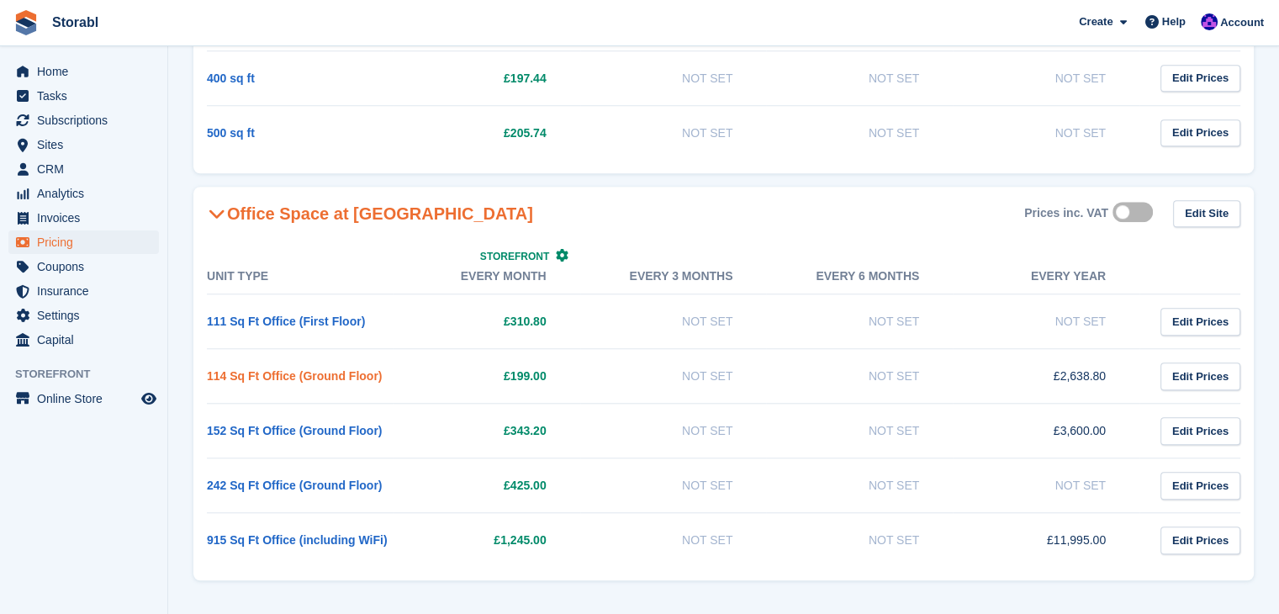
click at [315, 371] on link "114 Sq Ft Office (Ground Floor)" at bounding box center [294, 375] width 175 height 13
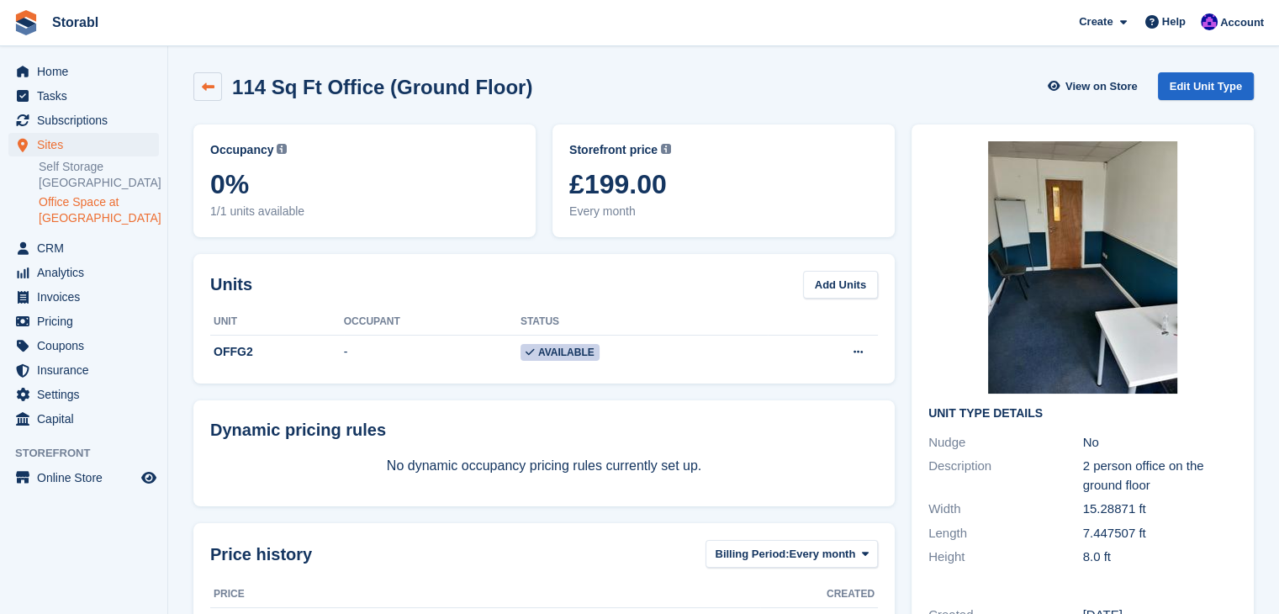
click at [205, 92] on icon at bounding box center [208, 87] width 13 height 13
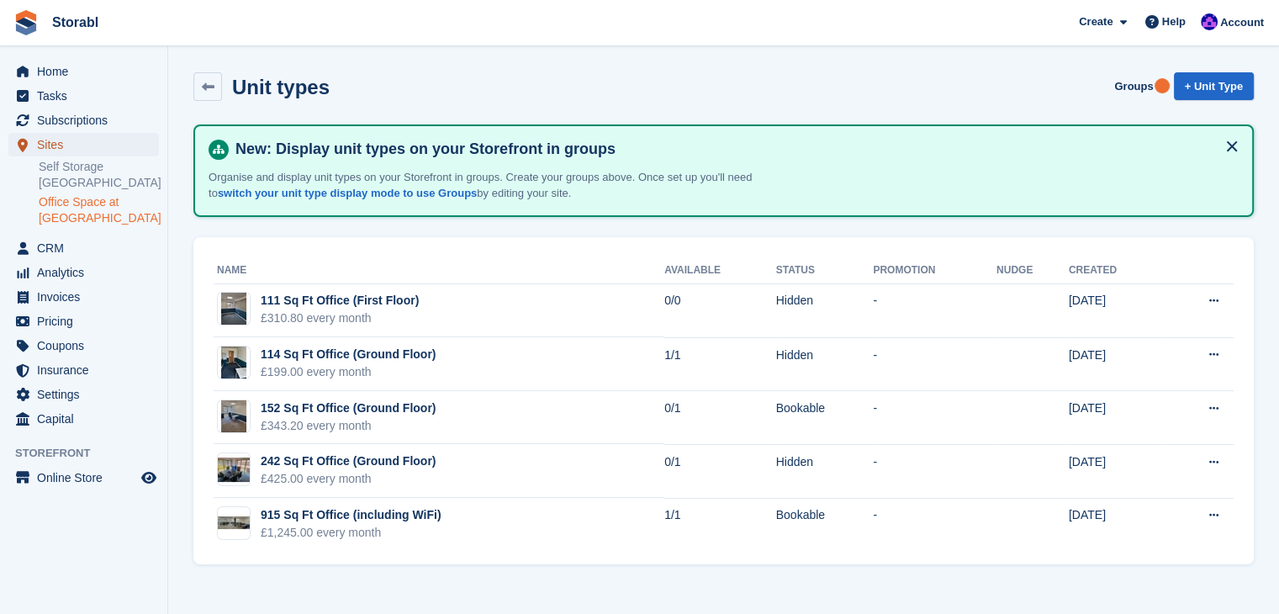
click at [105, 144] on span "Sites" at bounding box center [87, 145] width 101 height 24
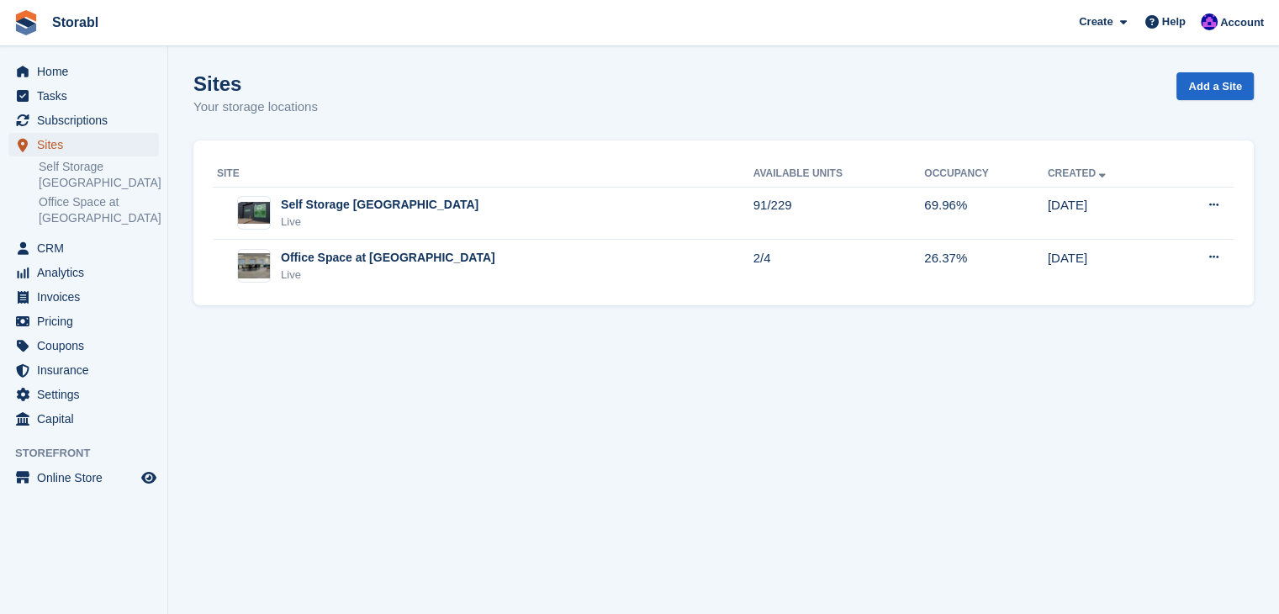
click at [103, 140] on span "Sites" at bounding box center [87, 145] width 101 height 24
click at [75, 330] on span "Pricing" at bounding box center [87, 321] width 101 height 24
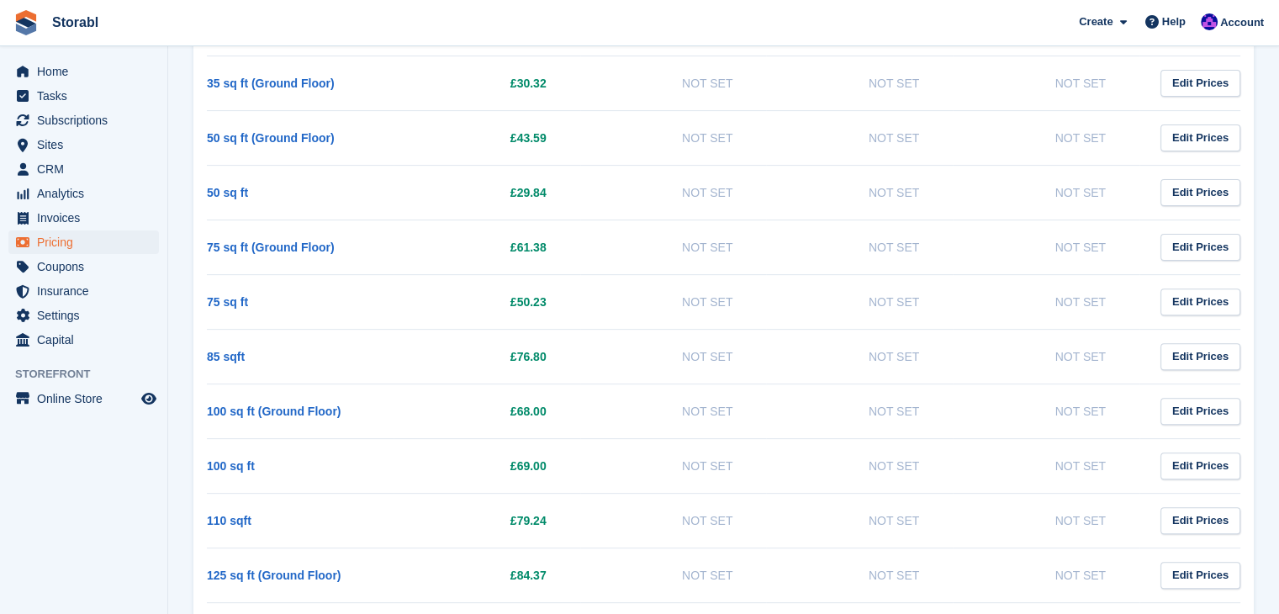
scroll to position [504, 0]
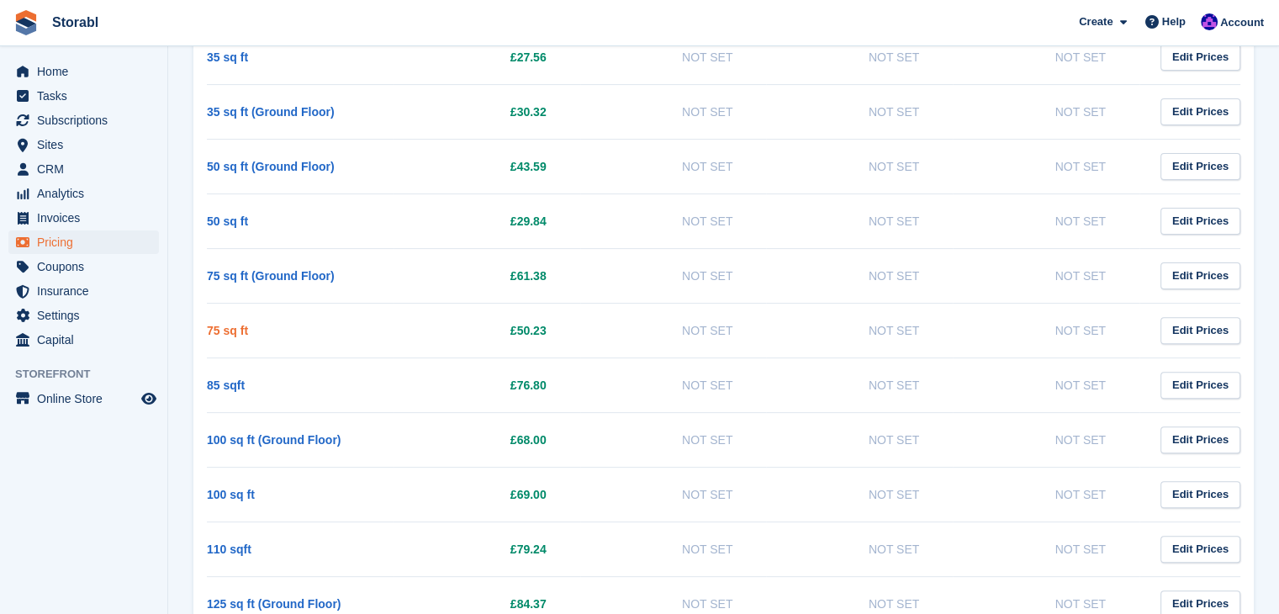
click at [237, 333] on link "75 sq ft" at bounding box center [227, 330] width 41 height 13
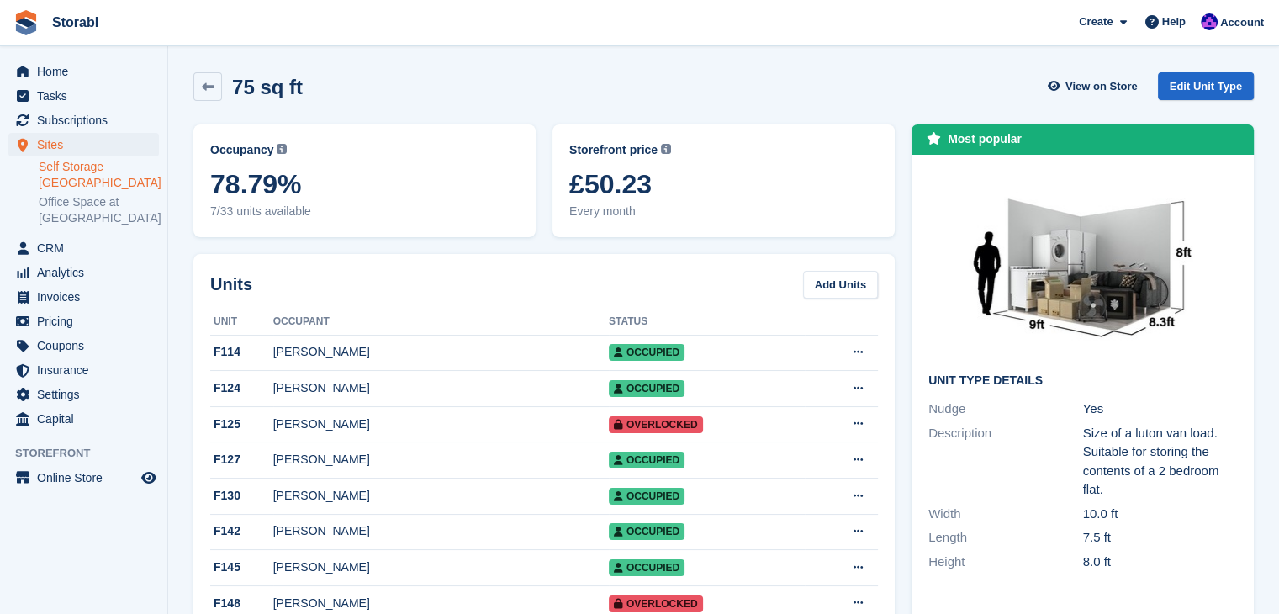
click at [762, 85] on div "75 sq ft View on Store Edit Unit Type" at bounding box center [723, 86] width 1060 height 29
click at [143, 74] on link "Home" at bounding box center [83, 72] width 150 height 24
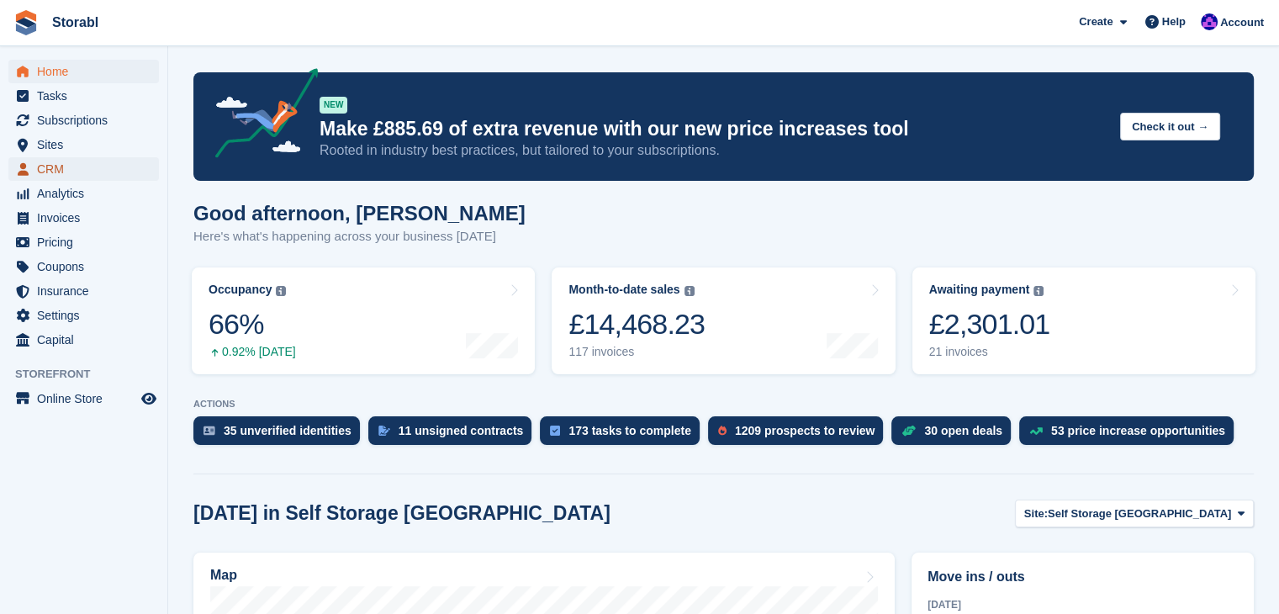
click at [62, 163] on span "CRM" at bounding box center [87, 169] width 101 height 24
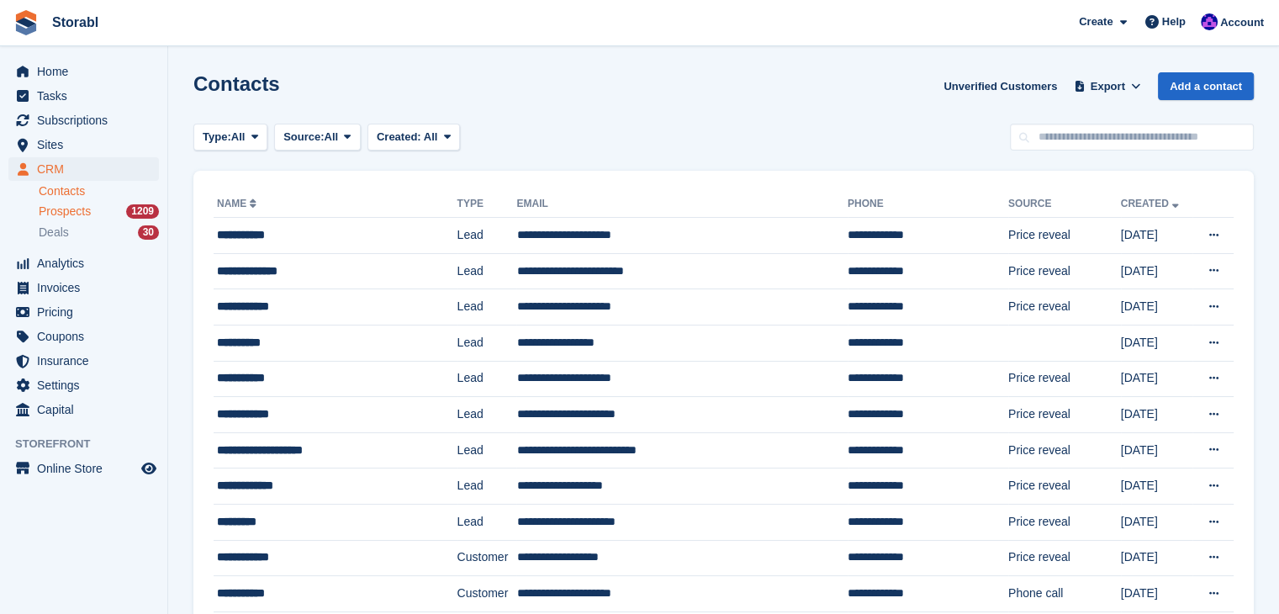
click at [84, 219] on link "Prospects 1209" at bounding box center [99, 212] width 120 height 18
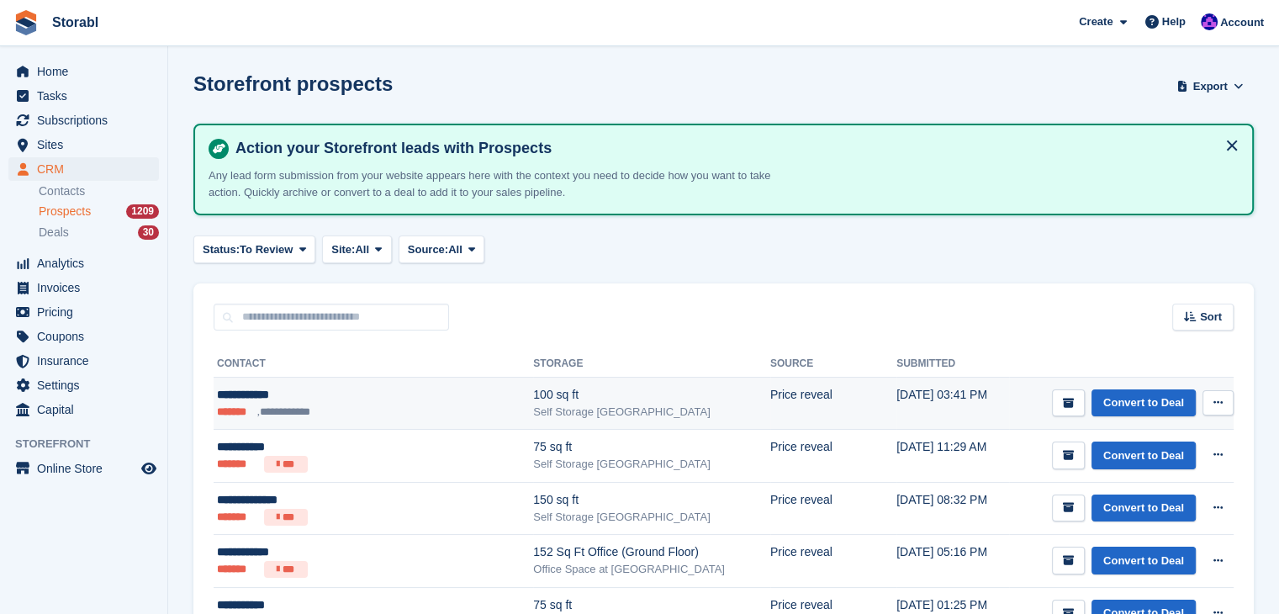
click at [311, 389] on div "**********" at bounding box center [344, 395] width 255 height 18
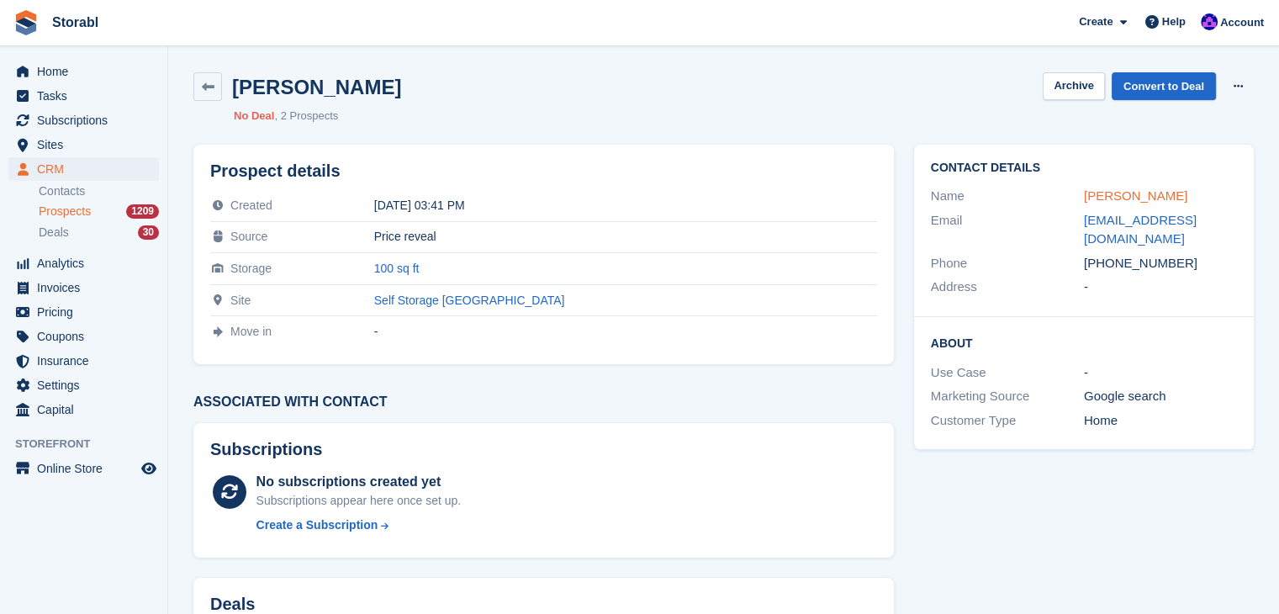
click at [1130, 196] on link "[PERSON_NAME]" at bounding box center [1134, 195] width 103 height 14
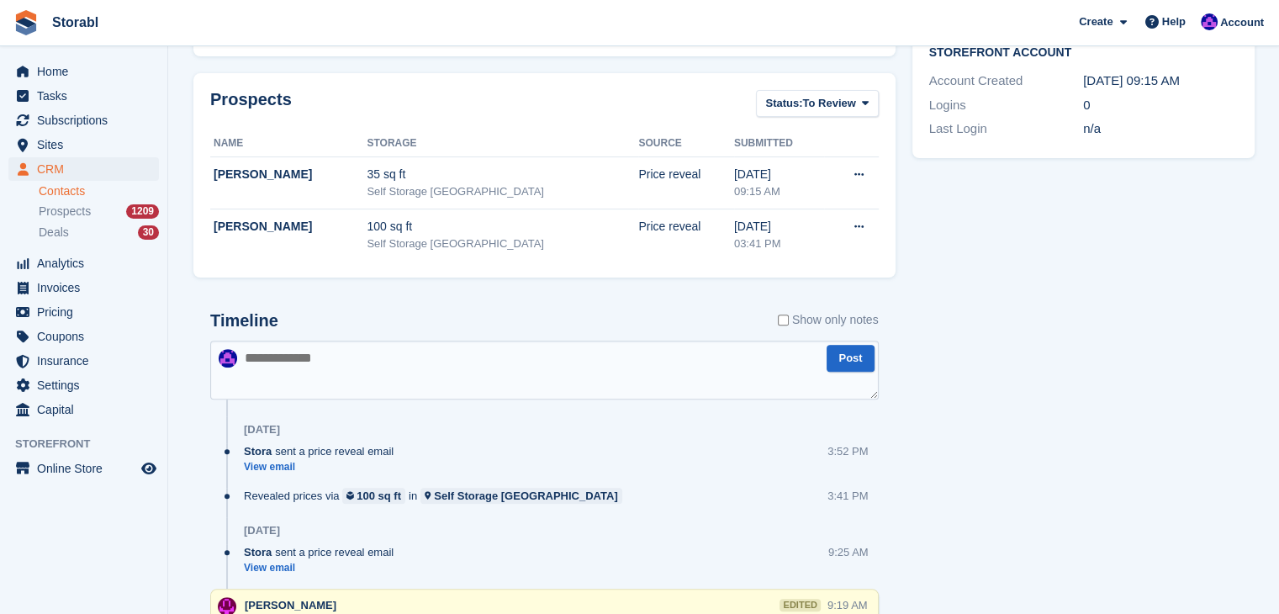
scroll to position [588, 0]
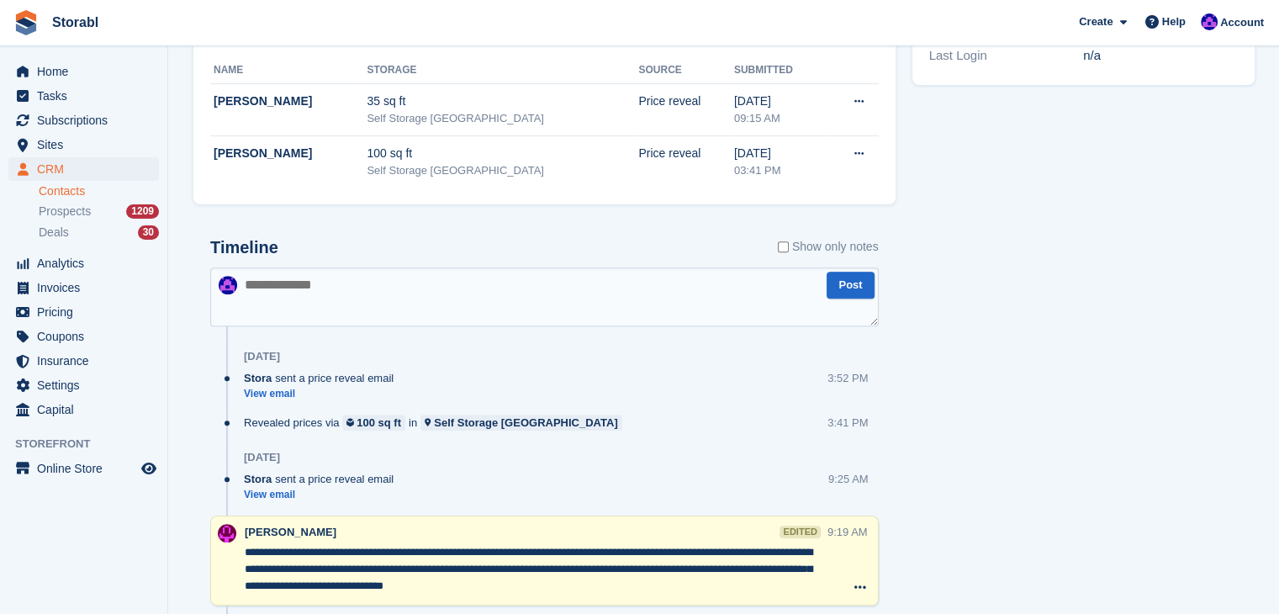
click at [372, 293] on textarea at bounding box center [544, 296] width 668 height 59
click at [744, 285] on textarea "**********" at bounding box center [544, 296] width 668 height 59
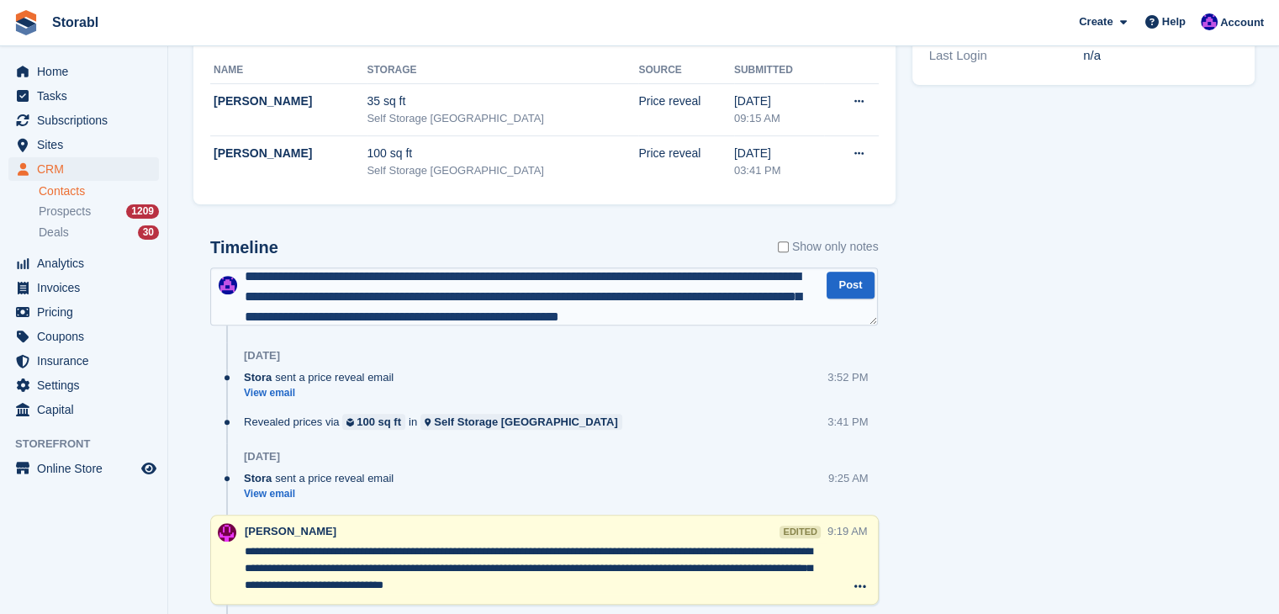
scroll to position [29, 0]
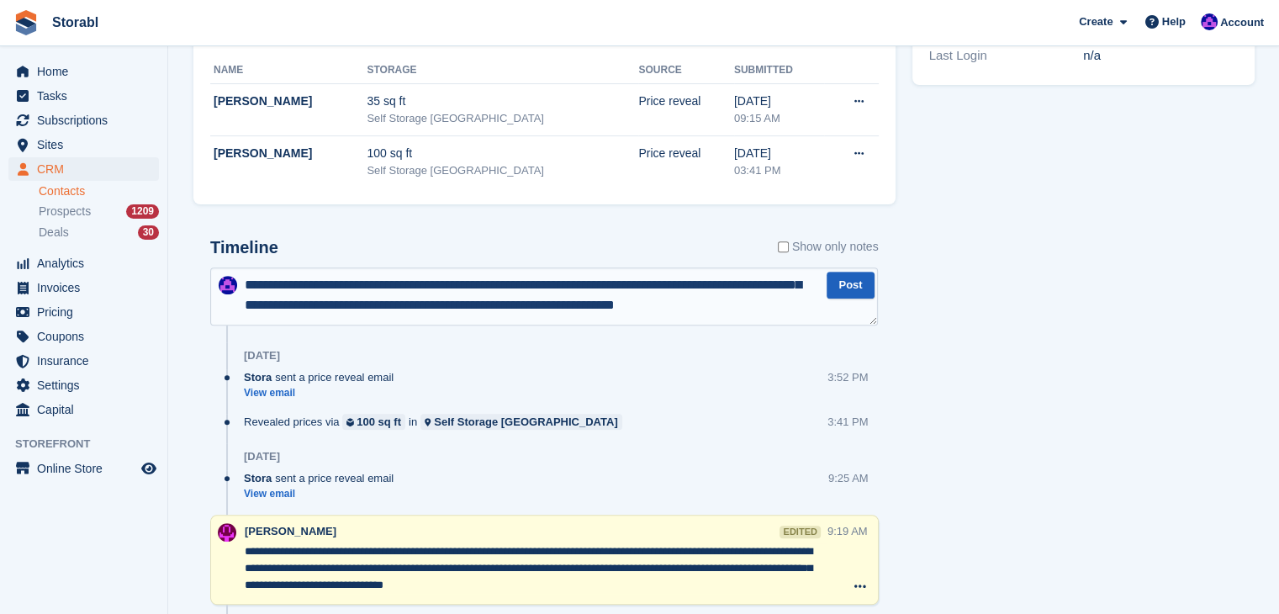
type textarea "**********"
click at [853, 279] on button "Post" at bounding box center [849, 286] width 47 height 28
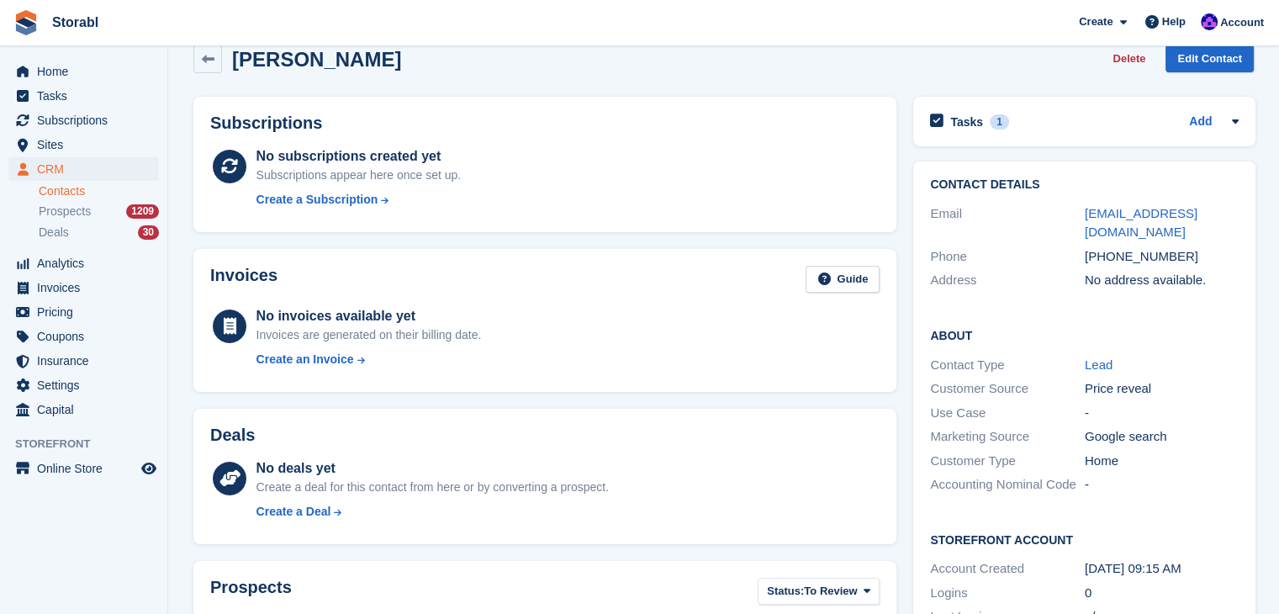
scroll to position [0, 0]
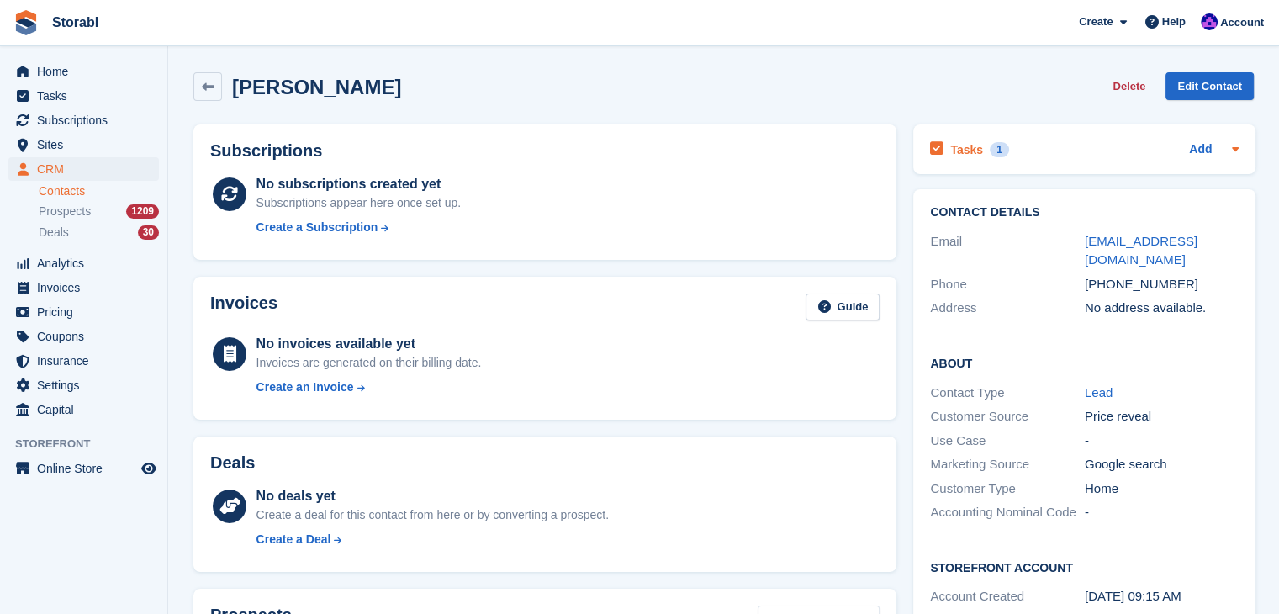
click at [1233, 146] on icon at bounding box center [1234, 148] width 13 height 13
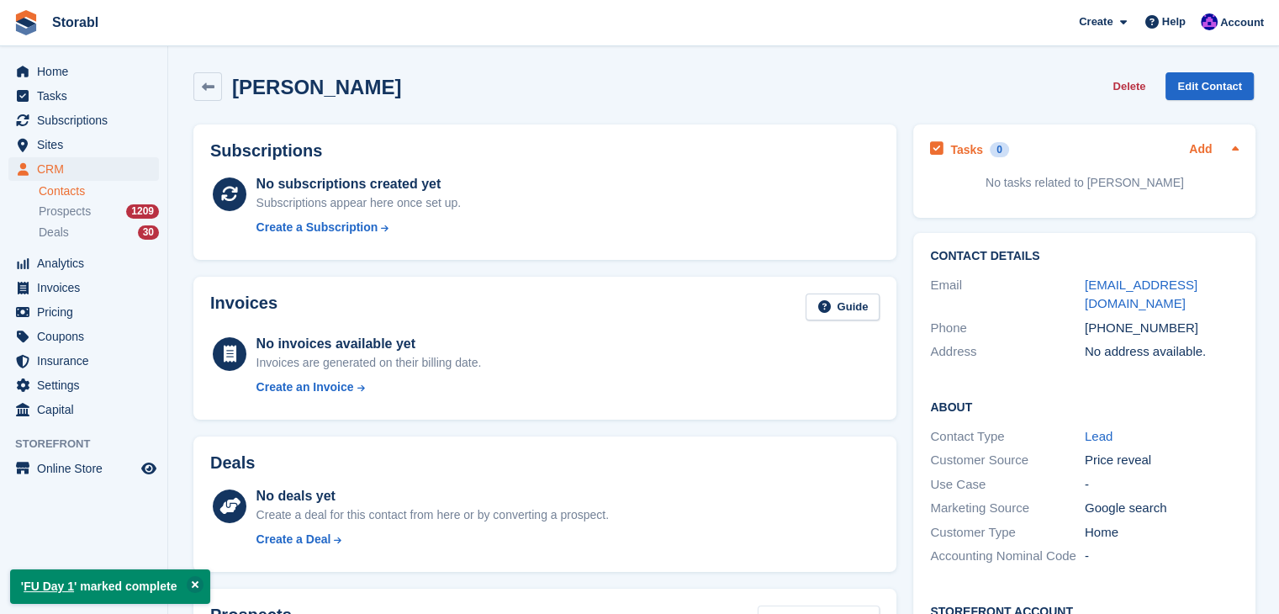
click at [1189, 152] on link "Add" at bounding box center [1200, 149] width 23 height 19
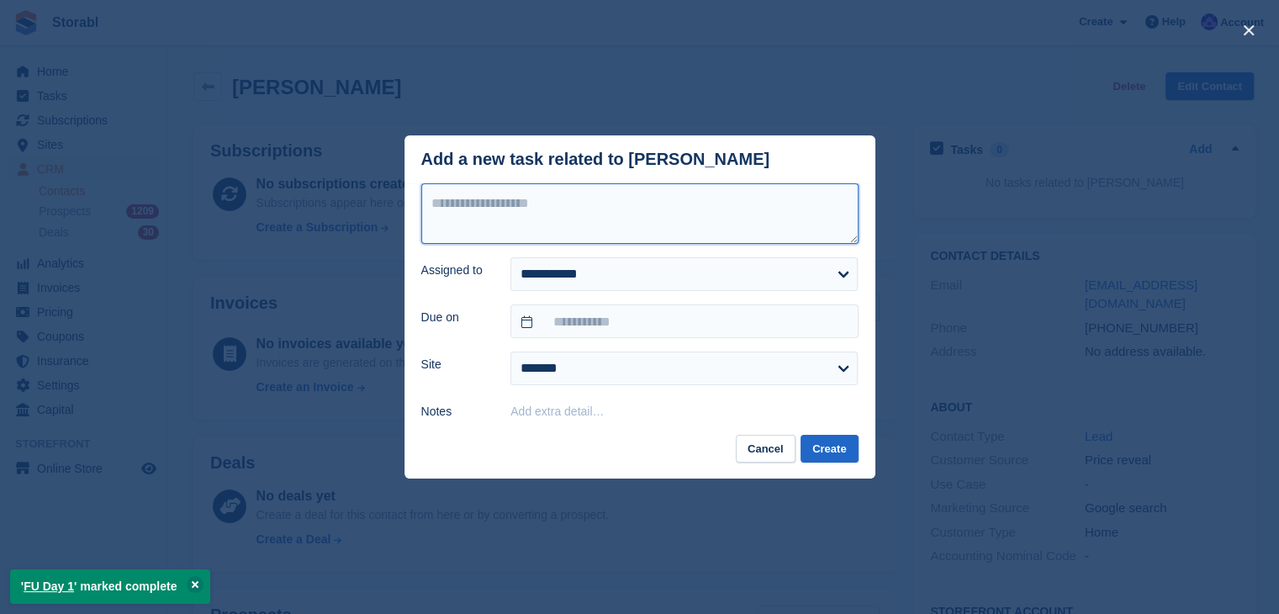
click at [649, 206] on textarea at bounding box center [639, 213] width 437 height 61
type textarea "*"
type textarea "********"
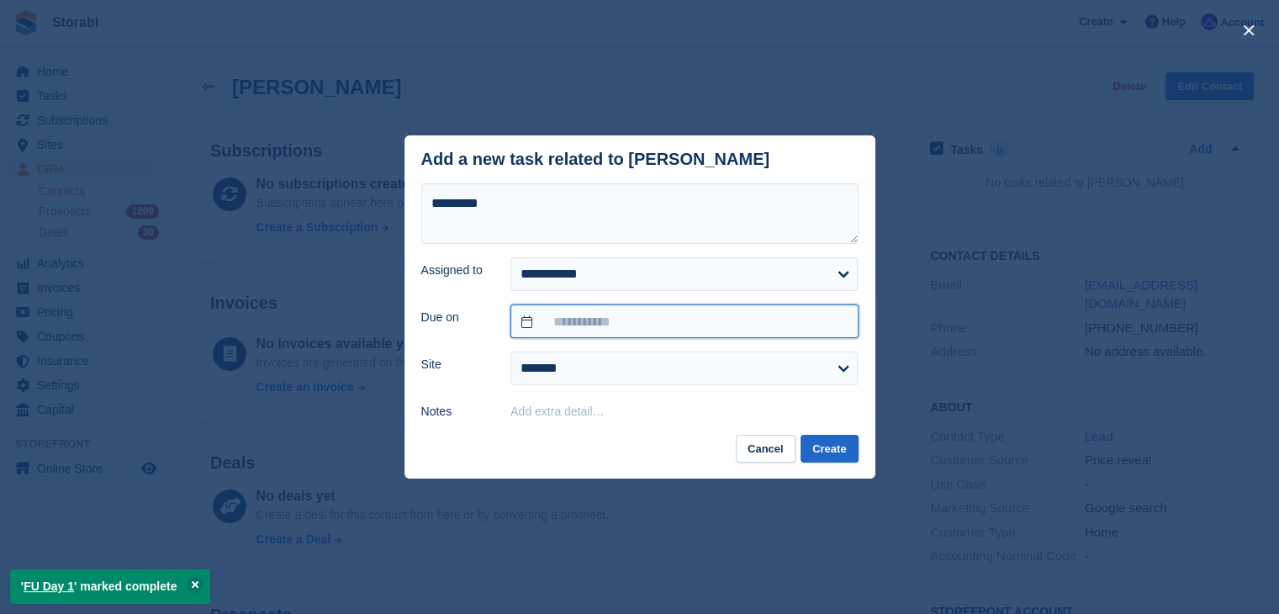
click at [641, 314] on input "text" at bounding box center [683, 321] width 347 height 34
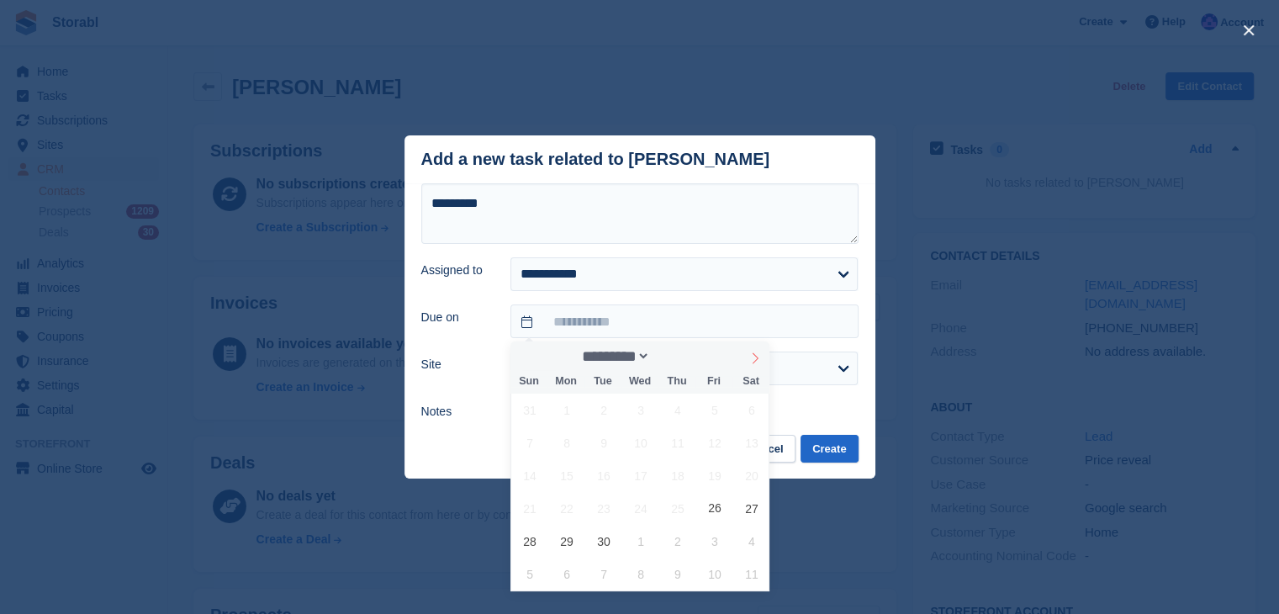
click at [753, 361] on icon at bounding box center [755, 358] width 12 height 12
select select "*"
click at [712, 505] on span "24" at bounding box center [714, 508] width 33 height 33
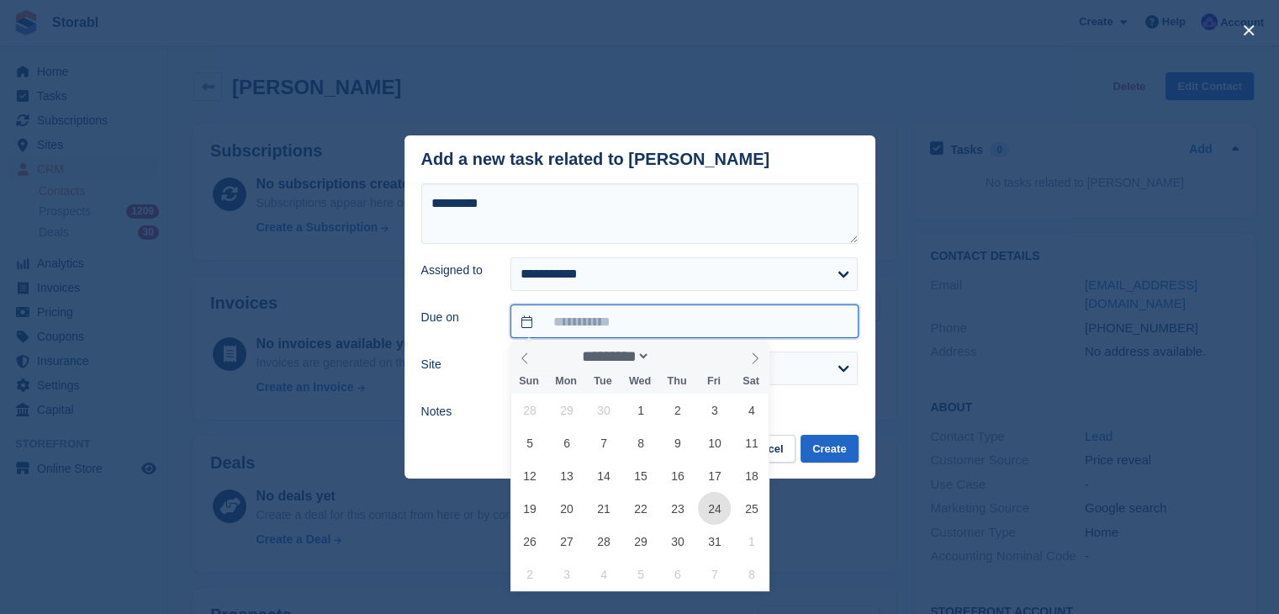
type input "**********"
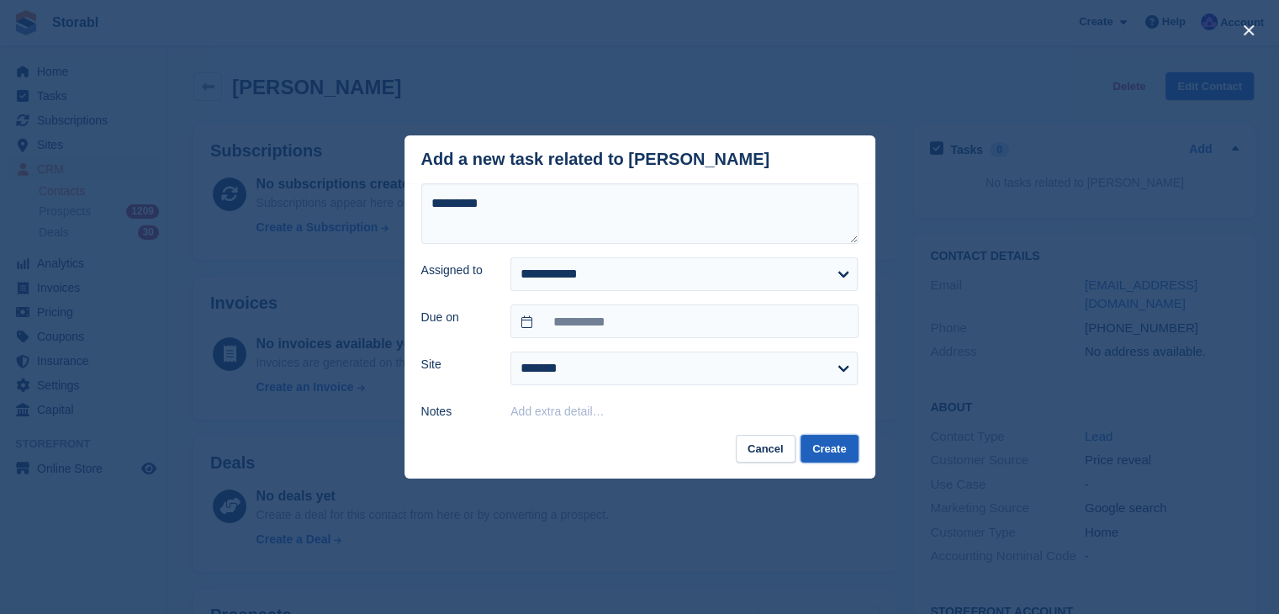
click at [805, 448] on button "Create" at bounding box center [828, 449] width 57 height 28
